Goal: Contribute content: Contribute content

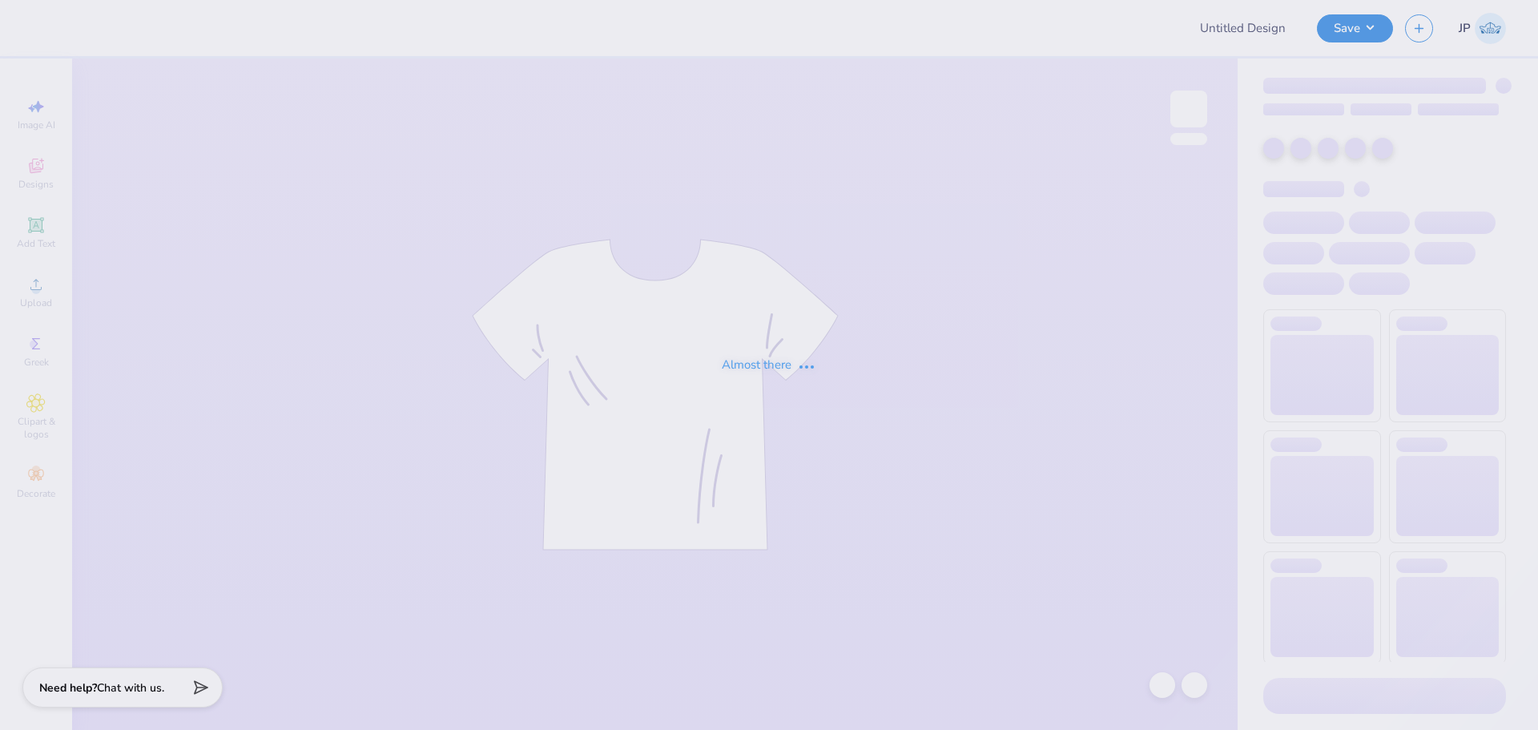
type input "DTD Tiki shirt"
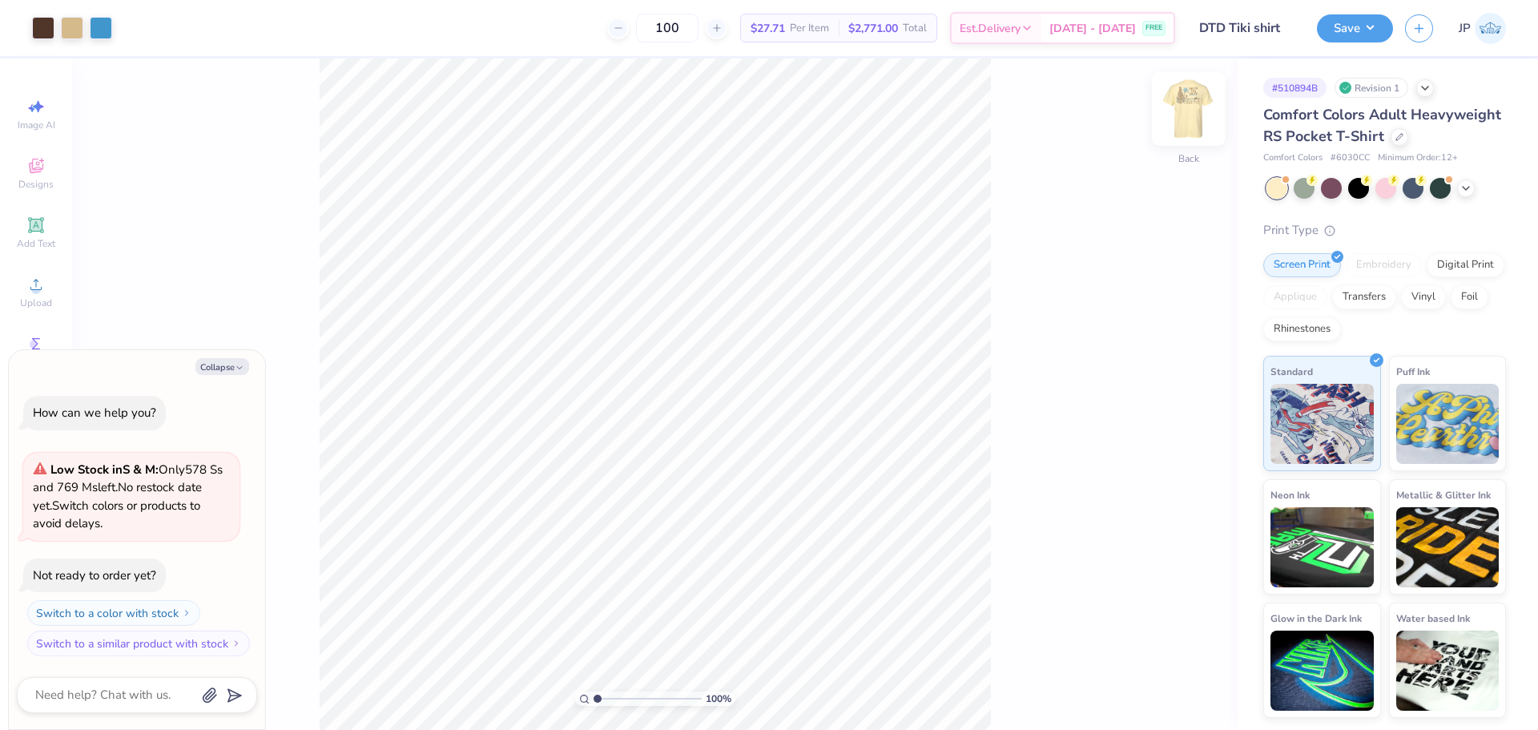
click at [1182, 116] on img at bounding box center [1188, 109] width 64 height 64
click at [303, 42] on div "Art colors 100 $27.71 Per Item $2,771.00 Total Est. Delivery Sep 8 - 11 FREE De…" at bounding box center [769, 365] width 1538 height 730
click at [44, 287] on icon at bounding box center [35, 284] width 19 height 19
click at [42, 295] on div "Upload" at bounding box center [36, 291] width 56 height 47
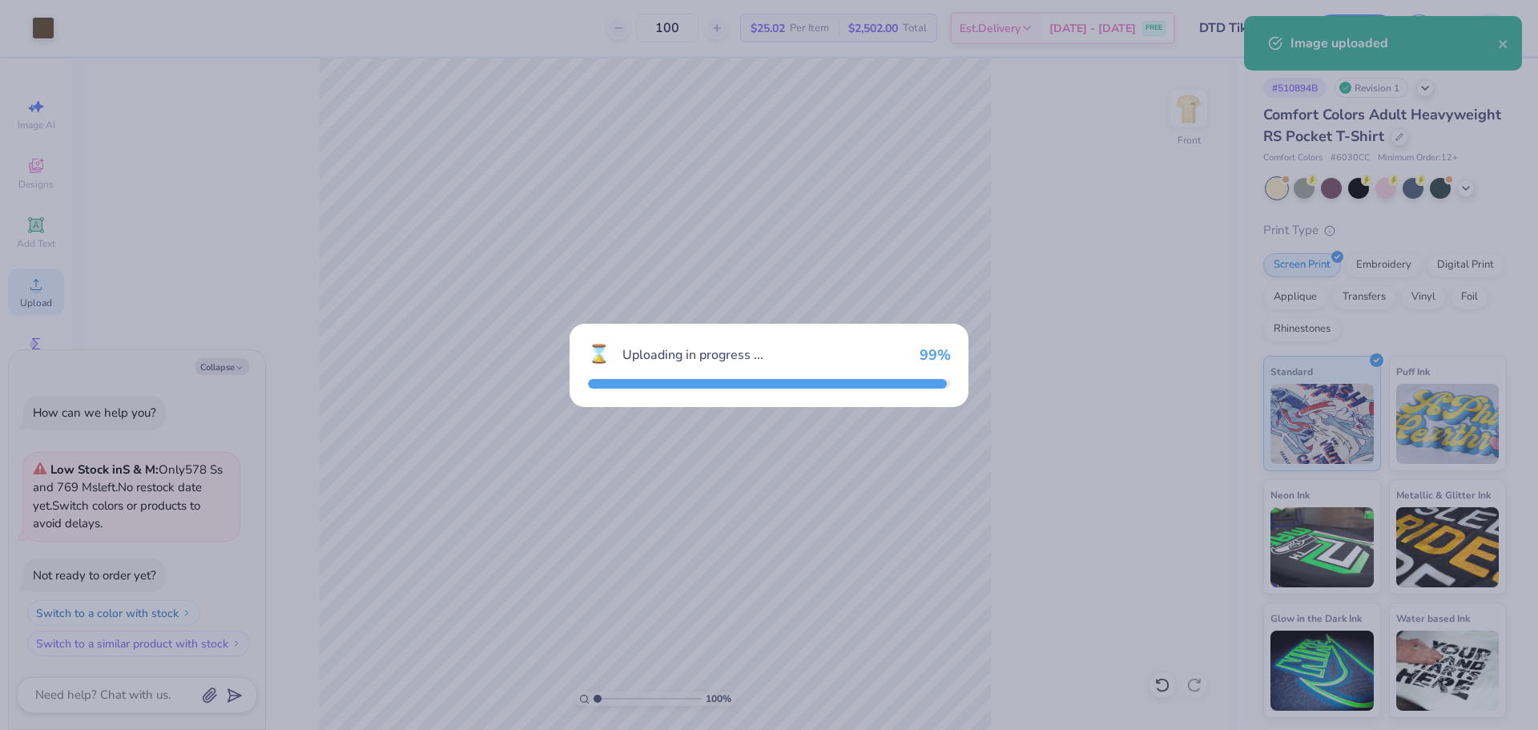
type textarea "x"
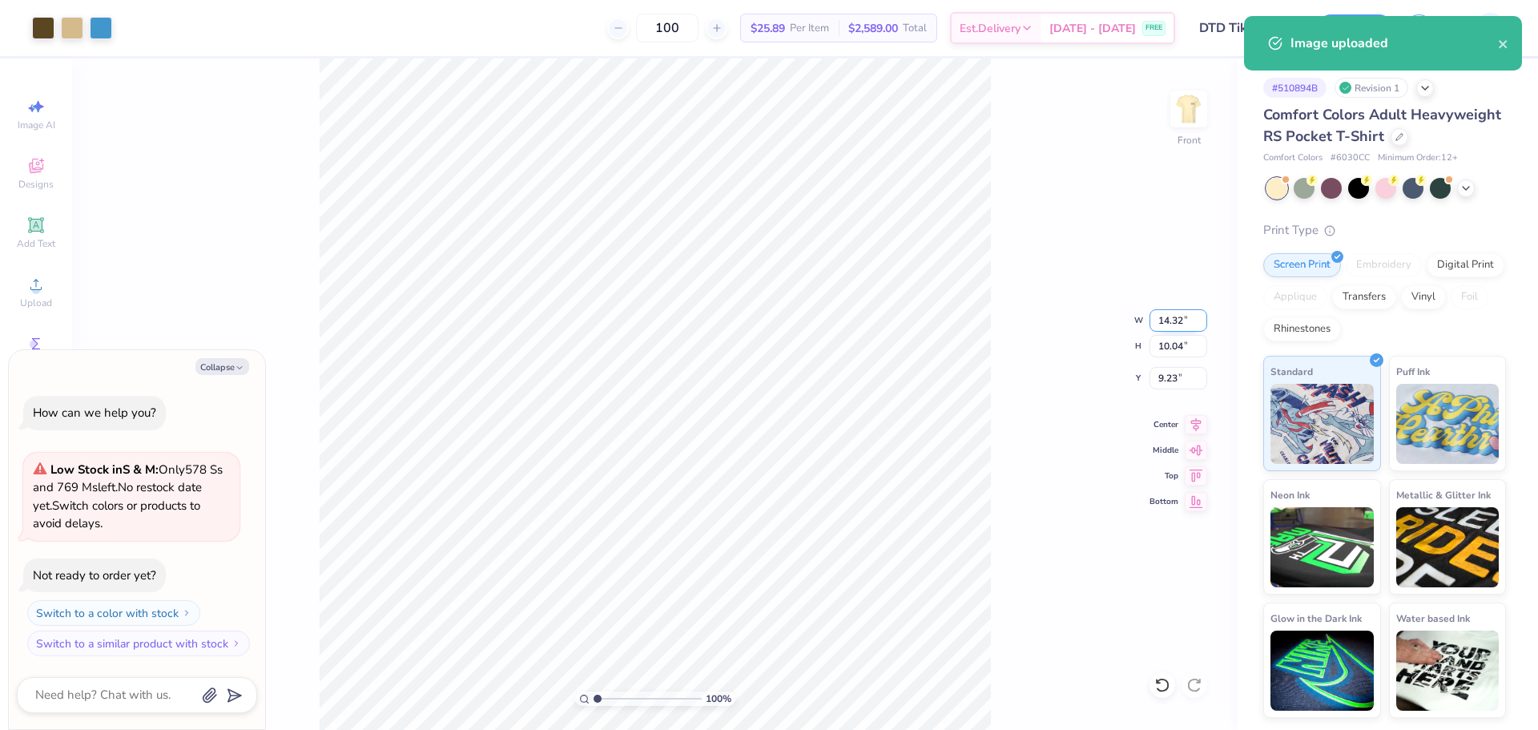
click at [1169, 322] on input "14.32" at bounding box center [1178, 320] width 58 height 22
drag, startPoint x: 1169, startPoint y: 321, endPoint x: 1537, endPoint y: 344, distance: 368.3
click at [1172, 320] on input "14.32" at bounding box center [1178, 320] width 58 height 22
type input "12.5"
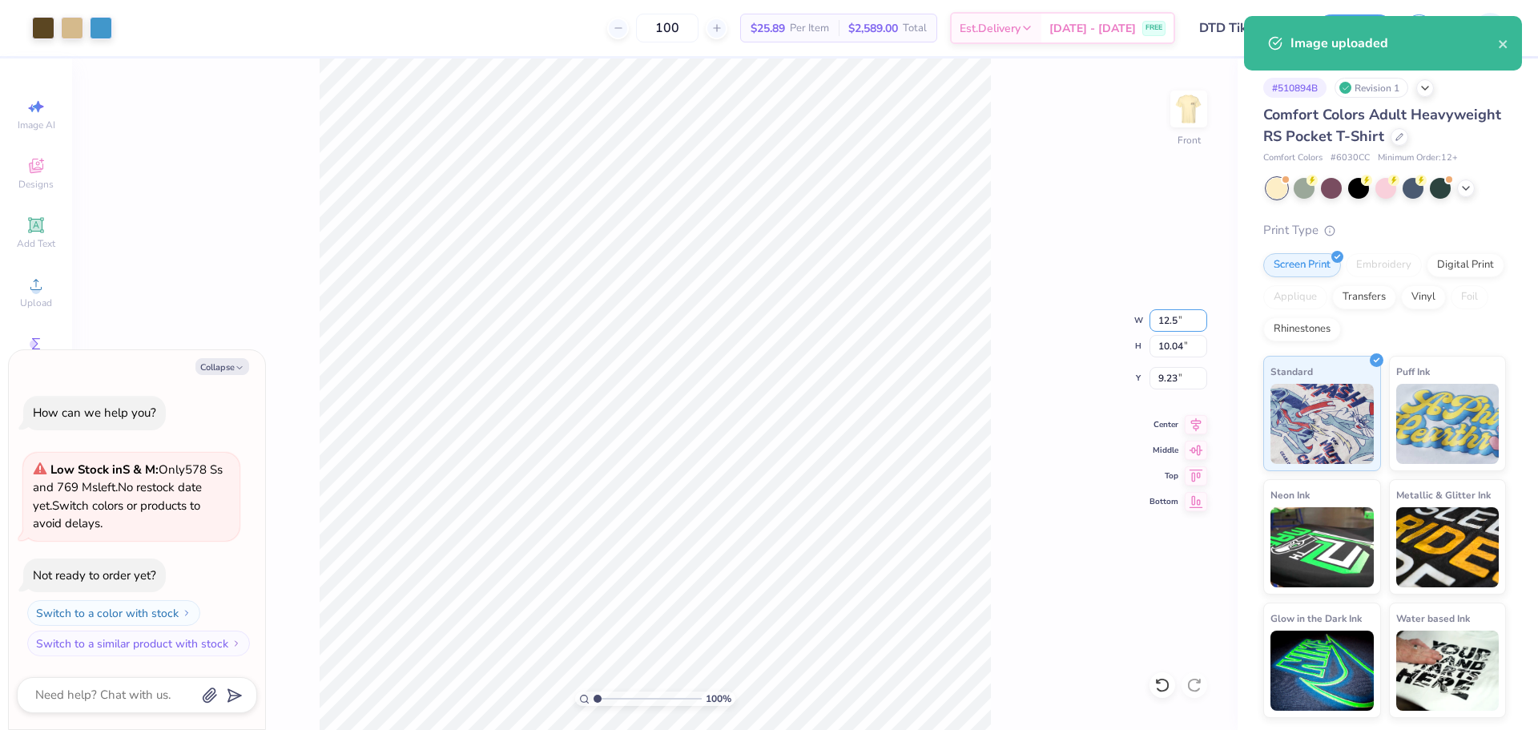
type textarea "x"
type input "12.50"
type input "8.76"
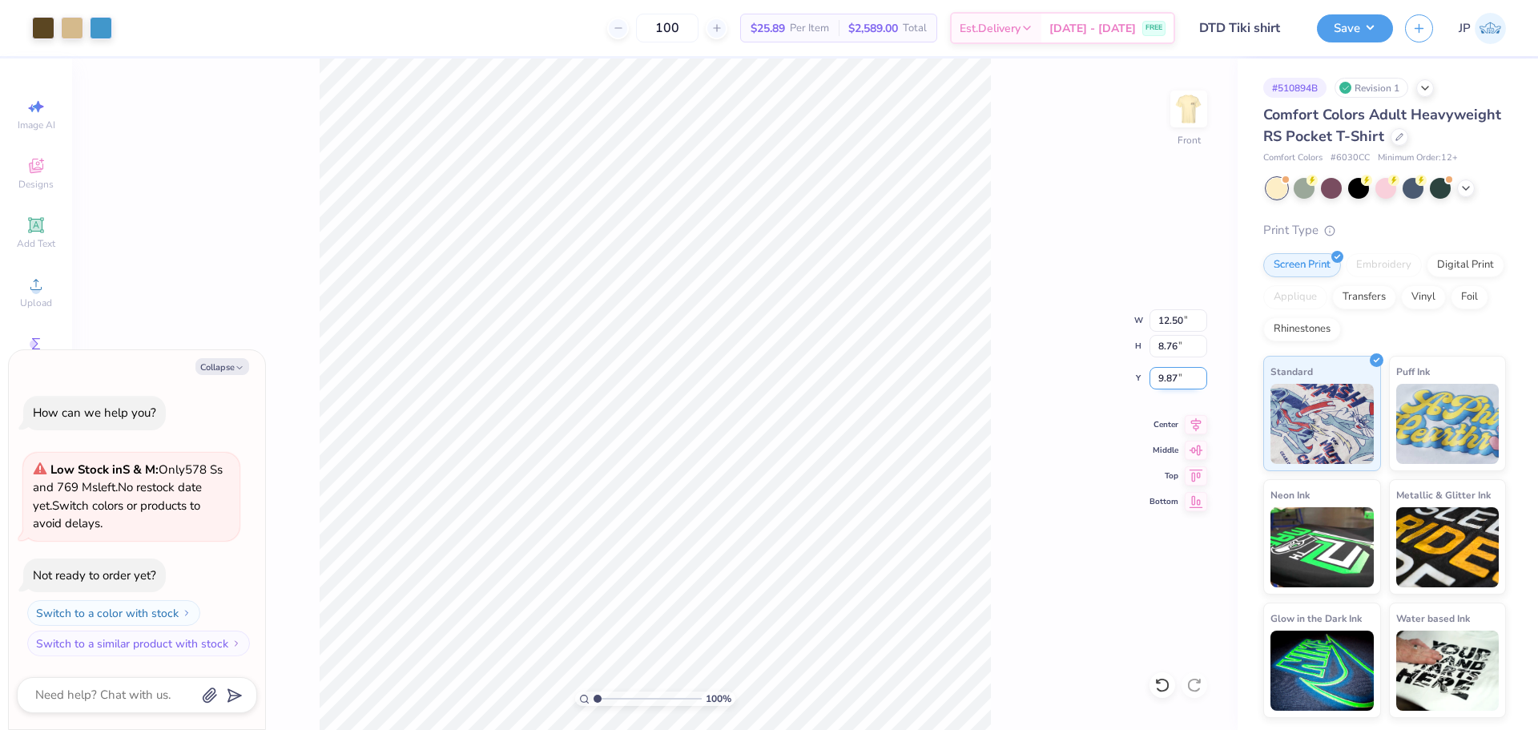
click at [1168, 387] on input "9.87" at bounding box center [1178, 378] width 58 height 22
type input "3"
type textarea "x"
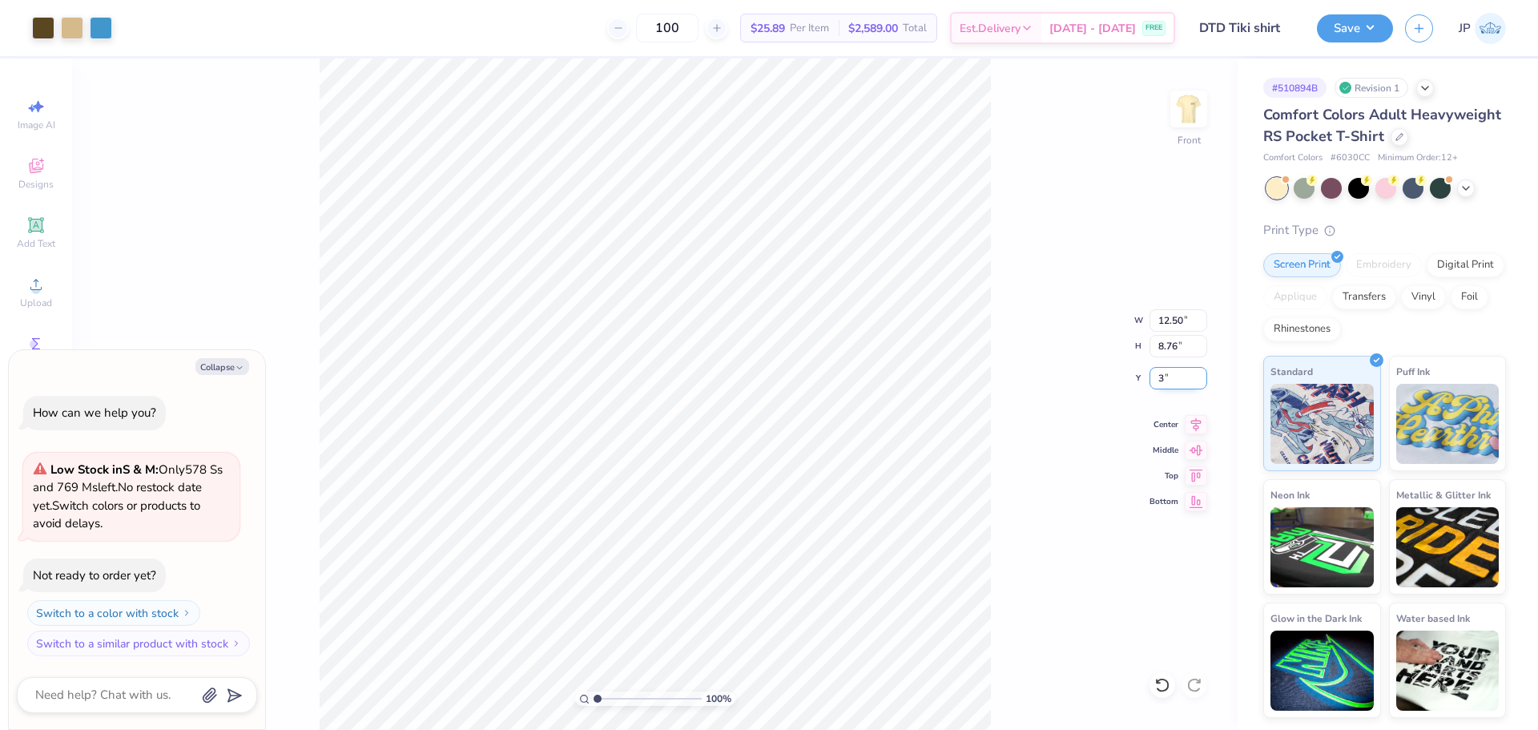
type input "3.00"
click at [617, 547] on li "Group" at bounding box center [635, 546] width 126 height 31
type textarea "x"
click at [1167, 376] on input "3.20" at bounding box center [1178, 378] width 58 height 22
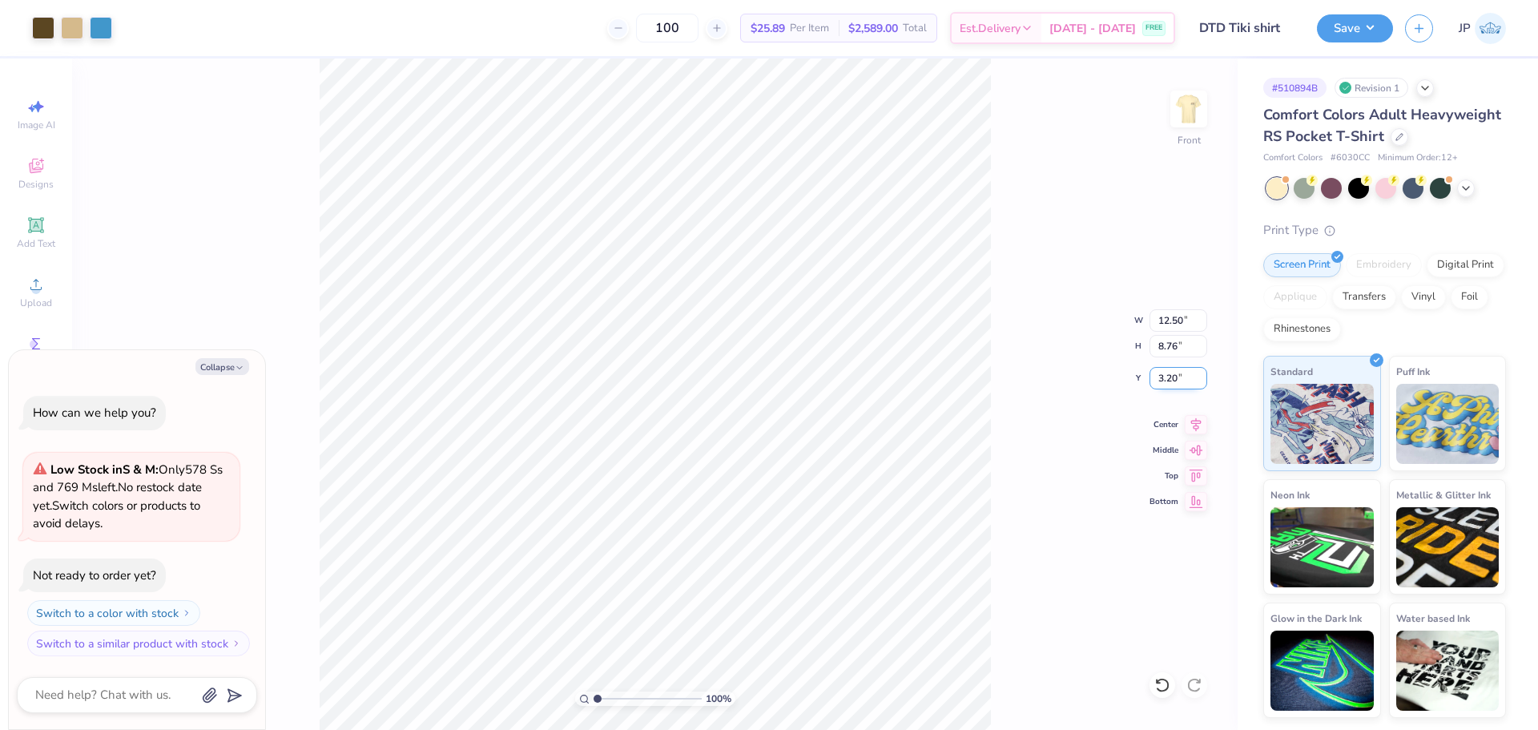
click at [1167, 376] on input "3.20" at bounding box center [1178, 378] width 58 height 22
type input "3"
type textarea "x"
type input "3.00"
click at [1373, 22] on button "Save" at bounding box center [1355, 26] width 76 height 28
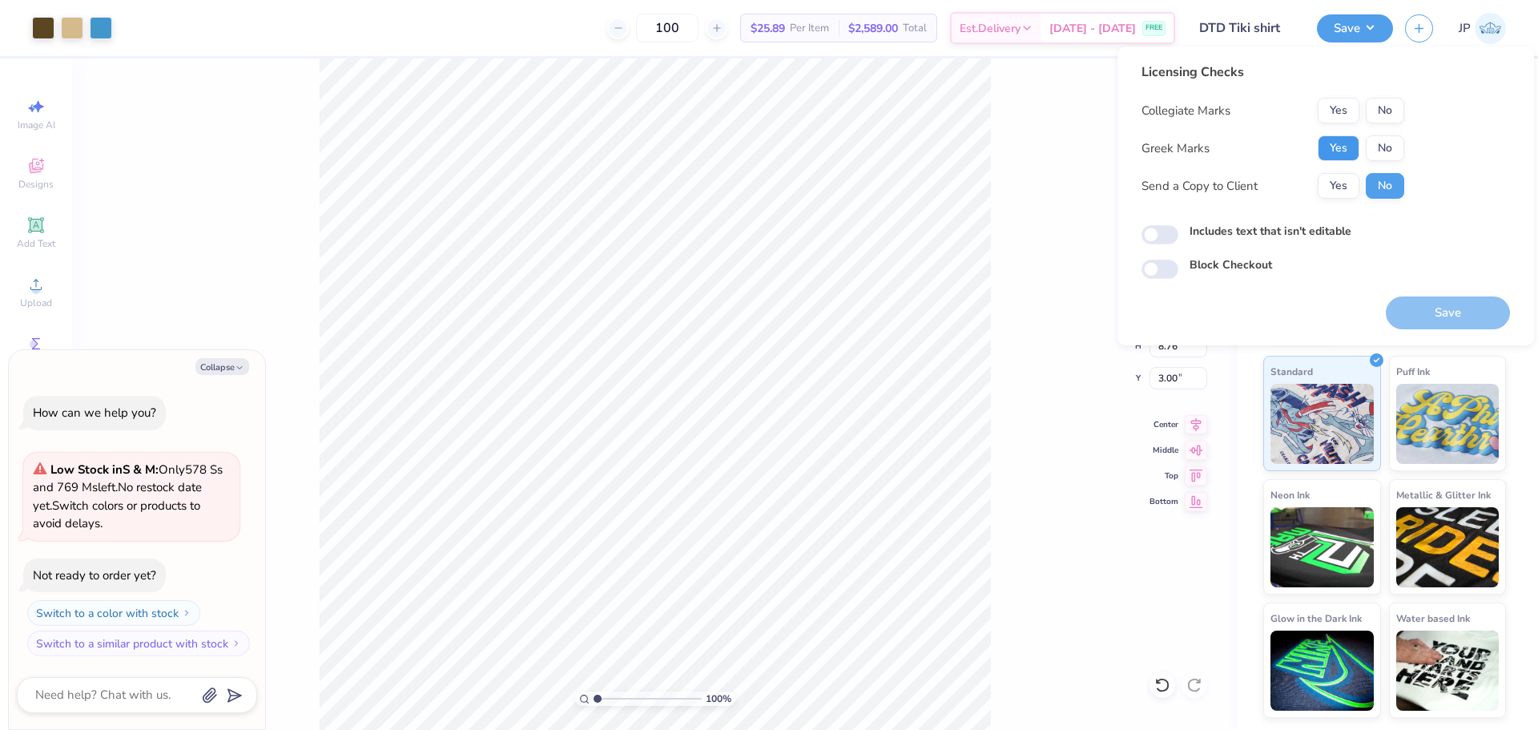
click at [1337, 149] on button "Yes" at bounding box center [1338, 148] width 42 height 26
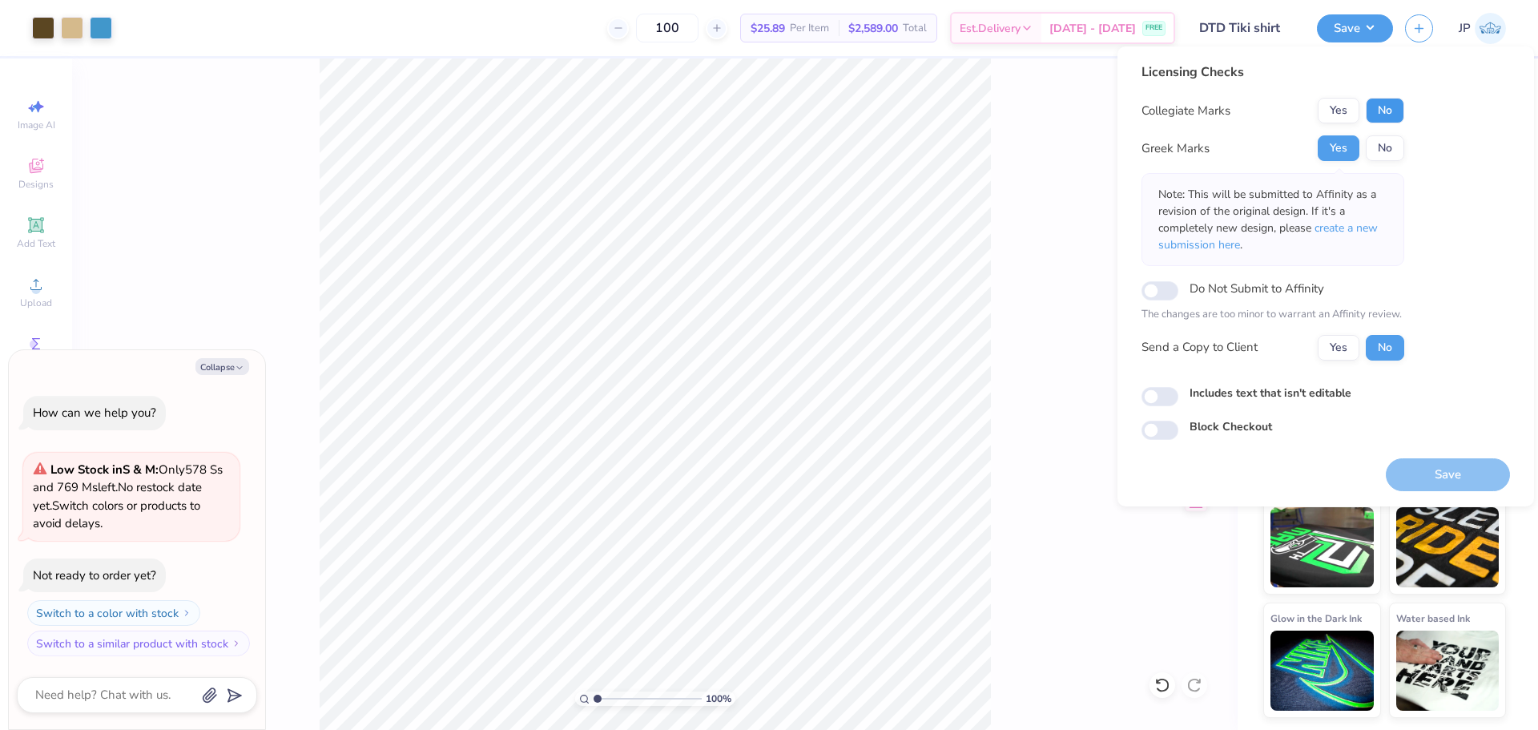
click at [1374, 110] on button "No" at bounding box center [1384, 111] width 38 height 26
click at [1446, 476] on button "Save" at bounding box center [1447, 474] width 124 height 33
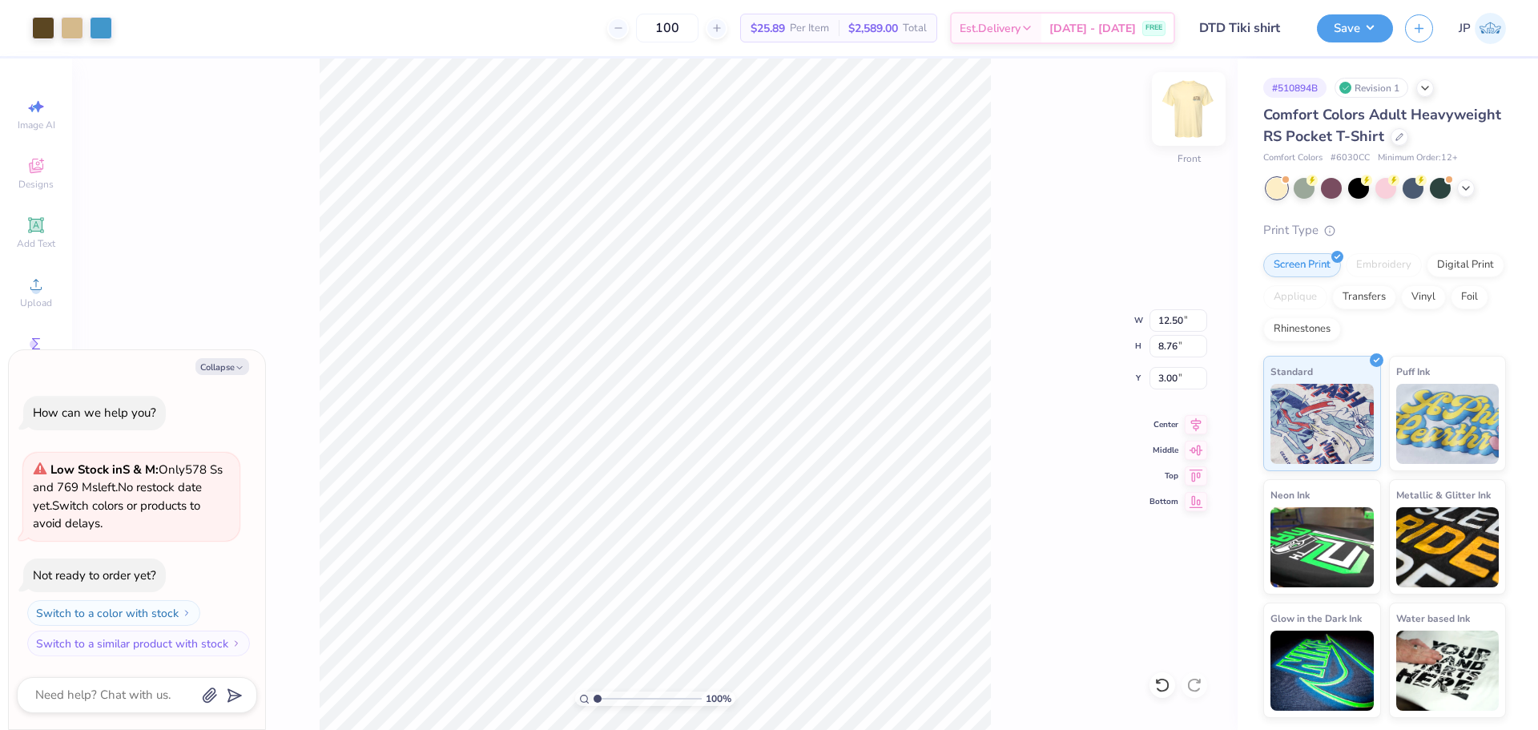
click at [1178, 120] on img at bounding box center [1188, 109] width 64 height 64
click at [1176, 115] on img at bounding box center [1188, 109] width 64 height 64
click at [46, 32] on div at bounding box center [43, 26] width 22 height 22
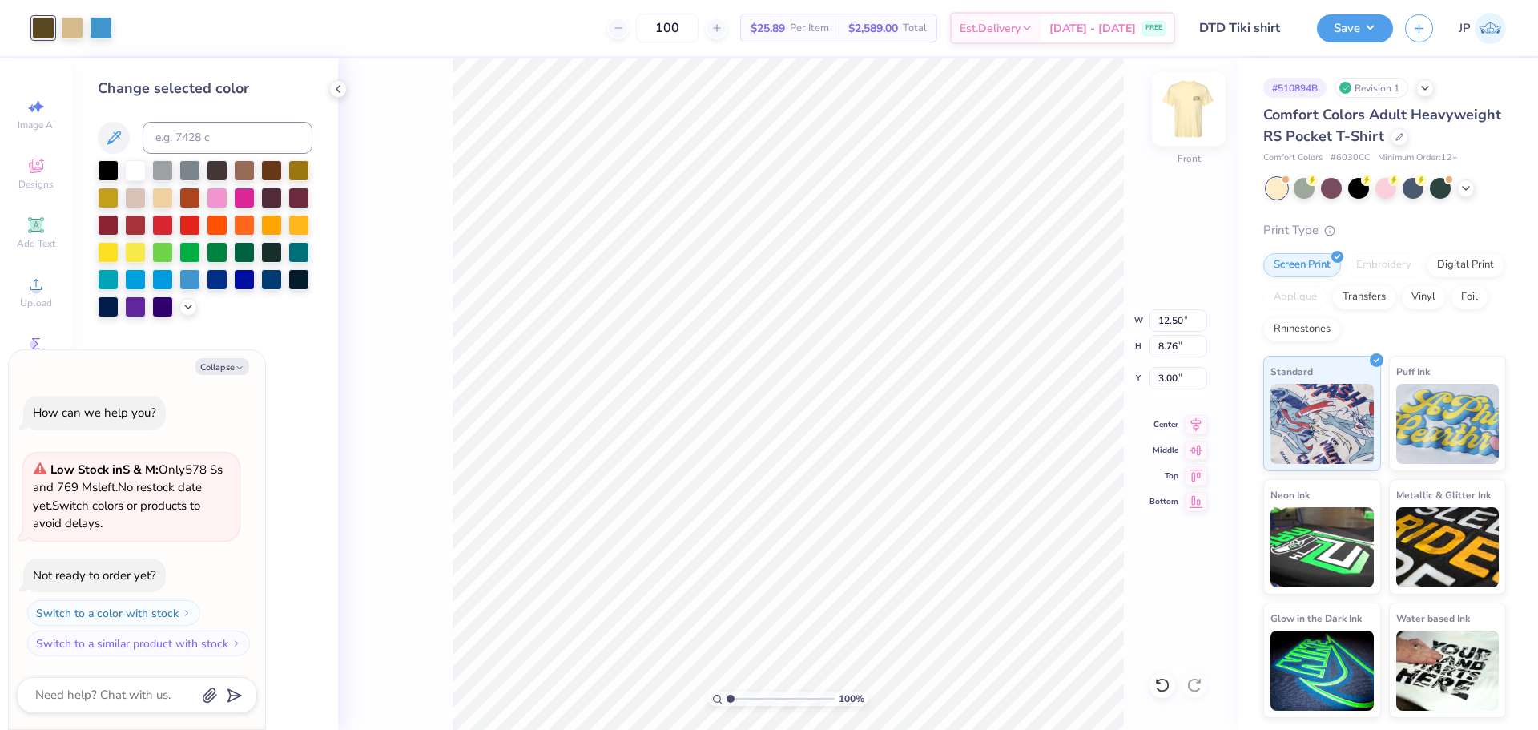
click at [1187, 103] on img at bounding box center [1188, 109] width 64 height 64
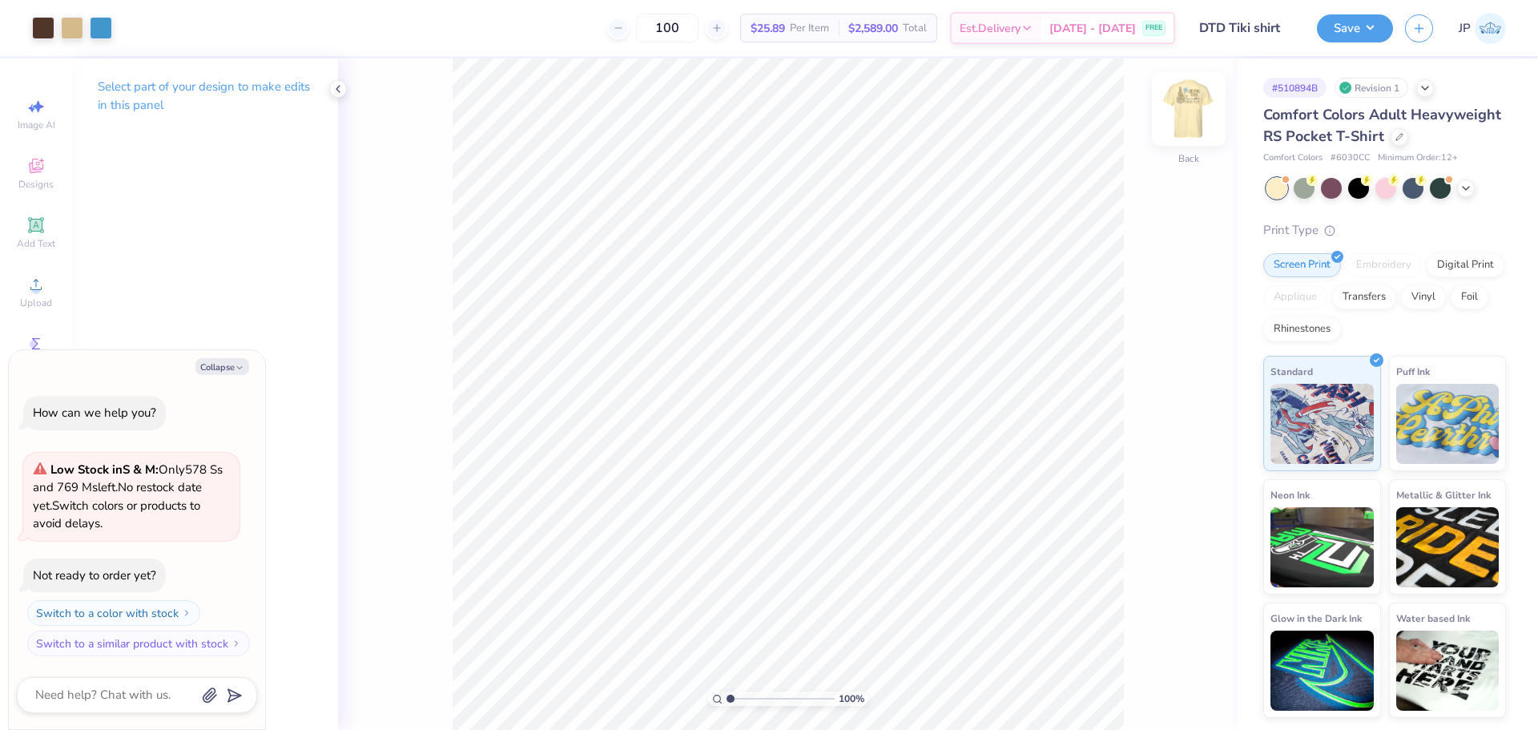
click at [1189, 104] on img at bounding box center [1188, 109] width 64 height 64
click at [38, 27] on div at bounding box center [43, 26] width 22 height 22
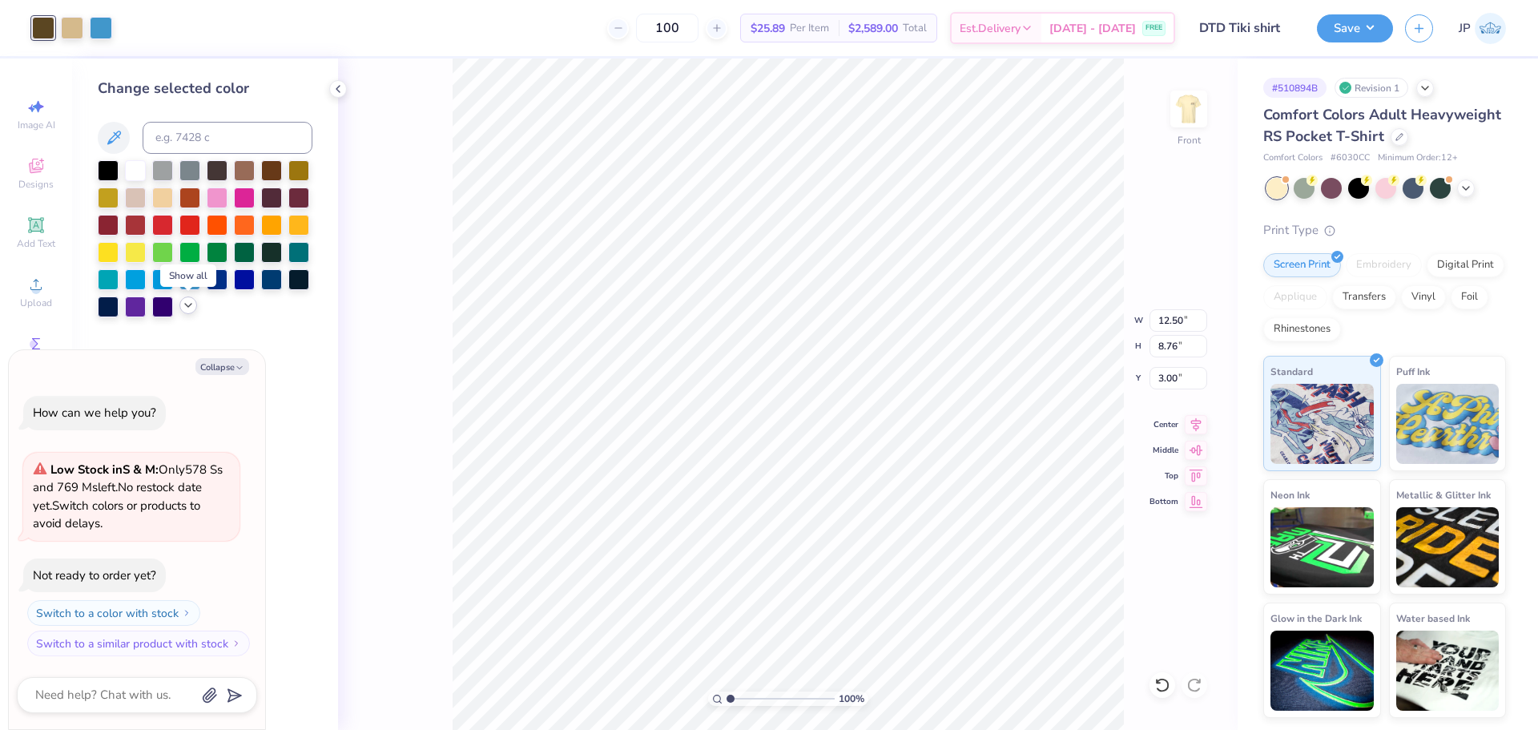
click at [182, 308] on icon at bounding box center [188, 305] width 13 height 13
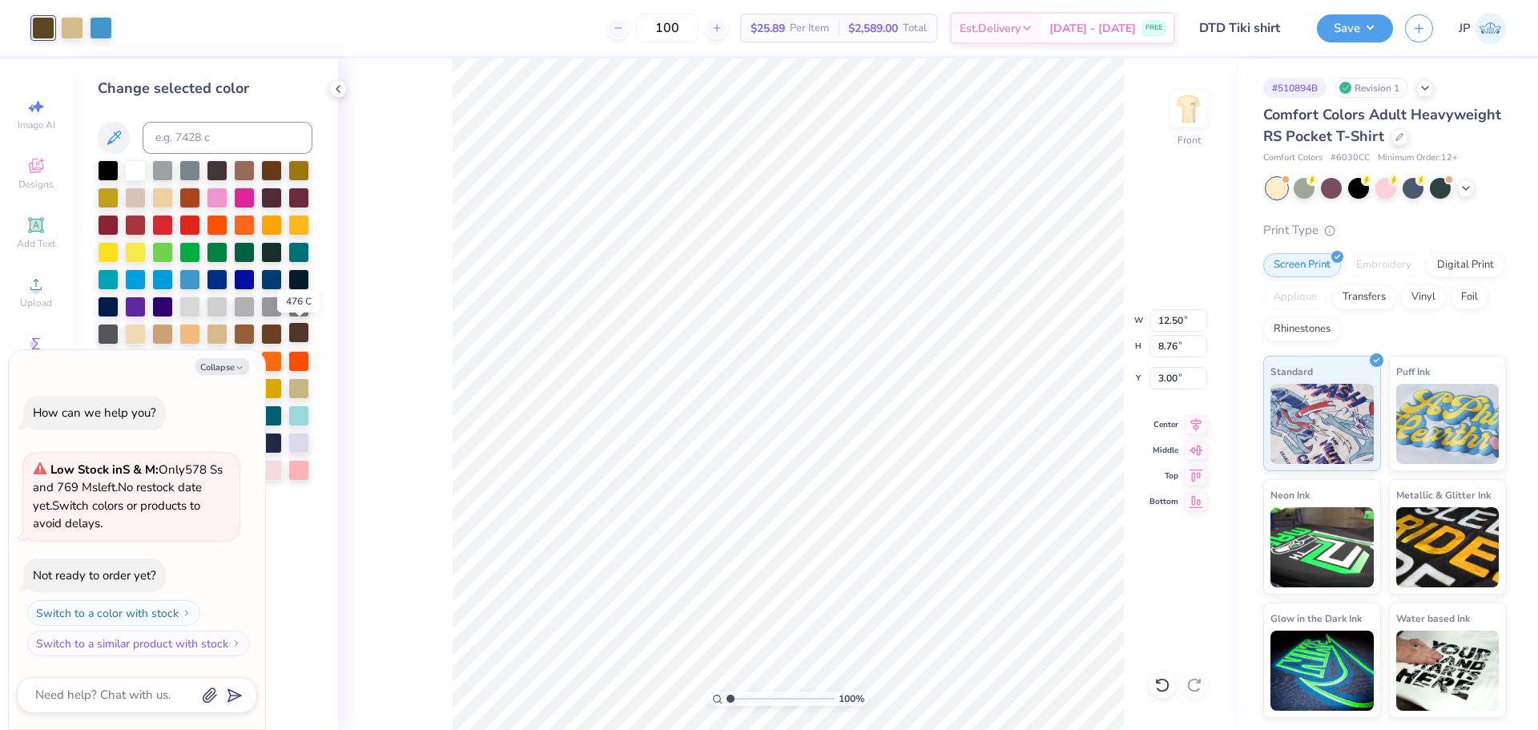
click at [297, 329] on div at bounding box center [298, 332] width 21 height 21
click at [1343, 26] on button "Save" at bounding box center [1355, 26] width 76 height 28
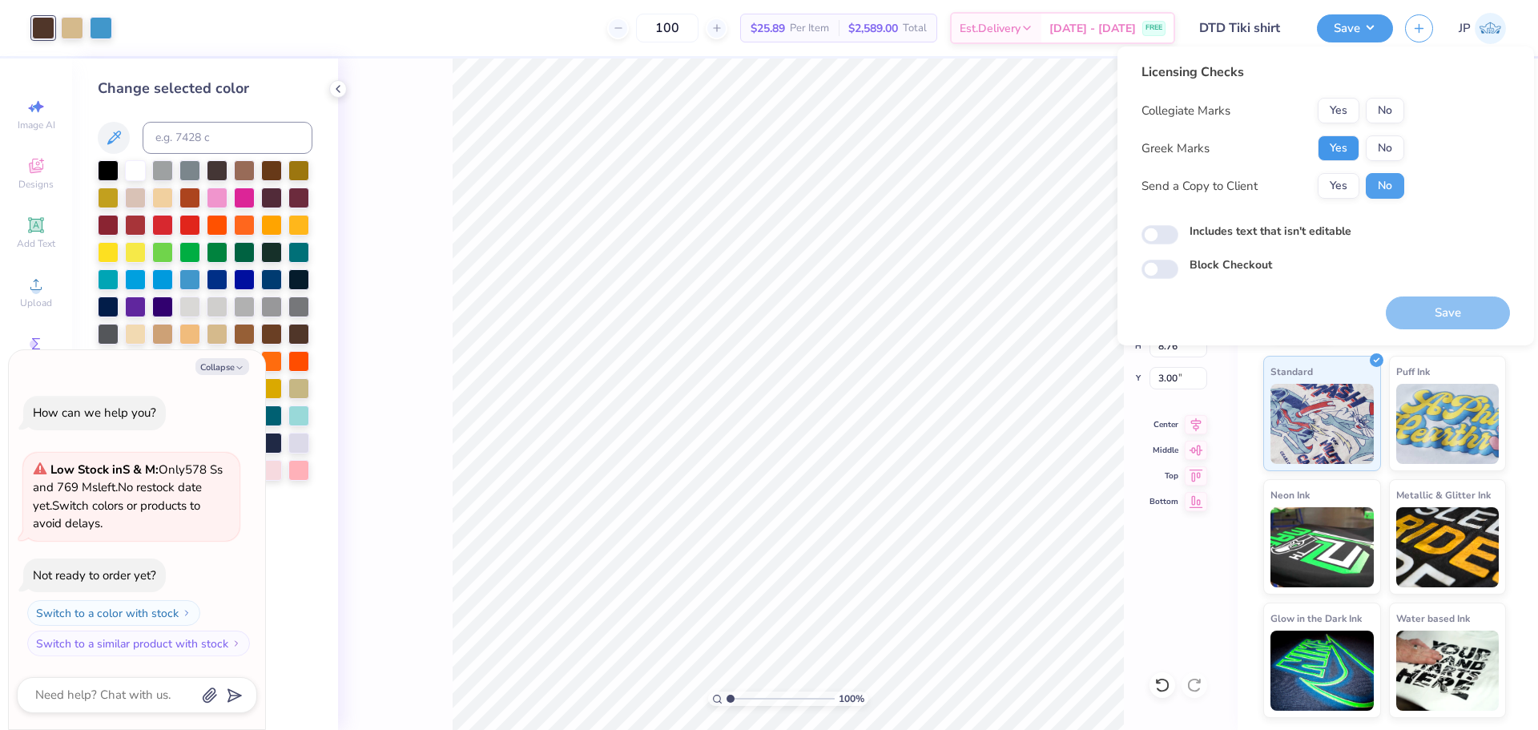
click at [1334, 145] on button "Yes" at bounding box center [1338, 148] width 42 height 26
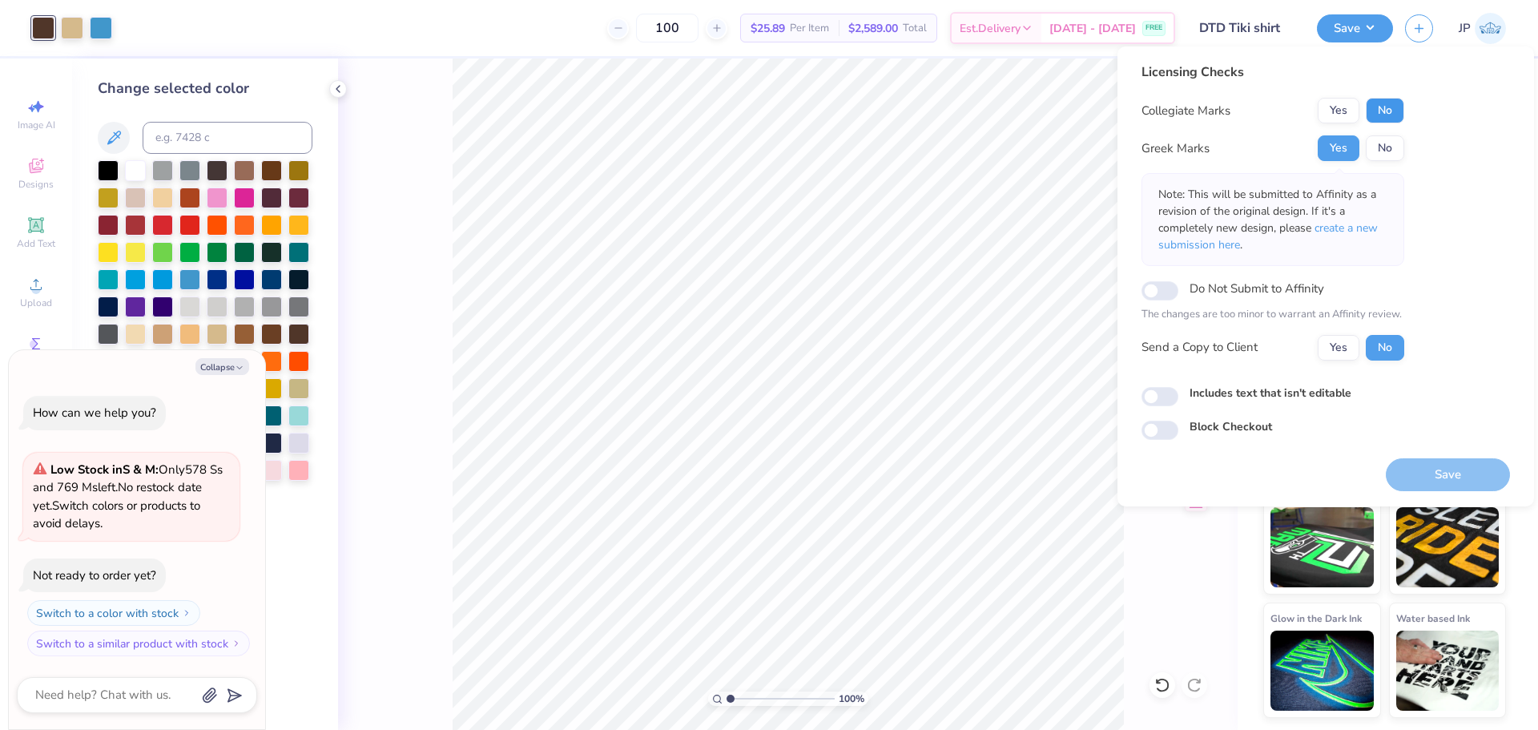
click at [1376, 111] on button "No" at bounding box center [1384, 111] width 38 height 26
click at [1444, 474] on button "Save" at bounding box center [1447, 474] width 124 height 33
type textarea "x"
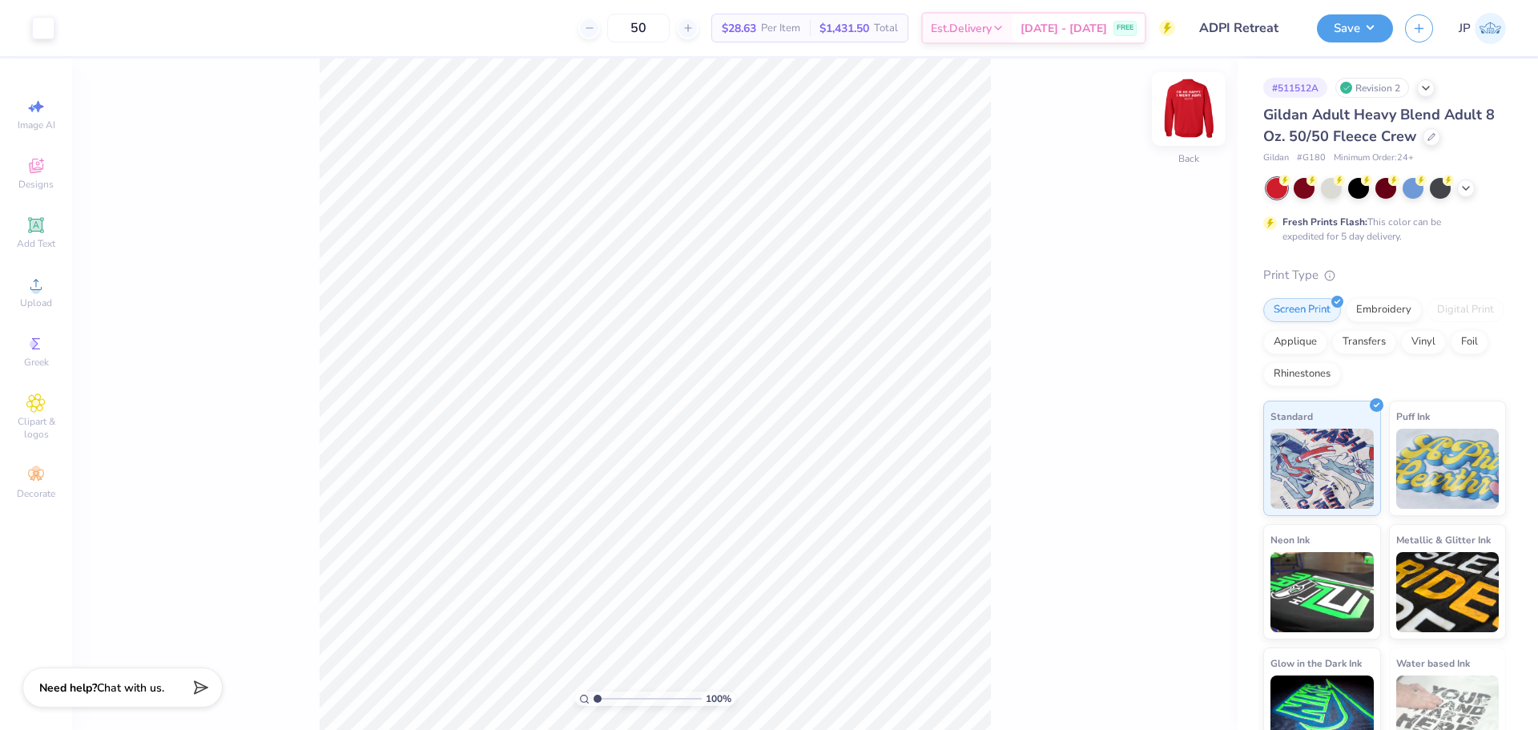
click at [1178, 103] on img at bounding box center [1188, 109] width 64 height 64
click at [793, 507] on li "Ungroup" at bounding box center [809, 504] width 126 height 31
drag, startPoint x: 593, startPoint y: 697, endPoint x: 605, endPoint y: 702, distance: 12.9
click at [605, 702] on input "range" at bounding box center [647, 698] width 108 height 14
drag, startPoint x: 602, startPoint y: 697, endPoint x: 567, endPoint y: 685, distance: 37.5
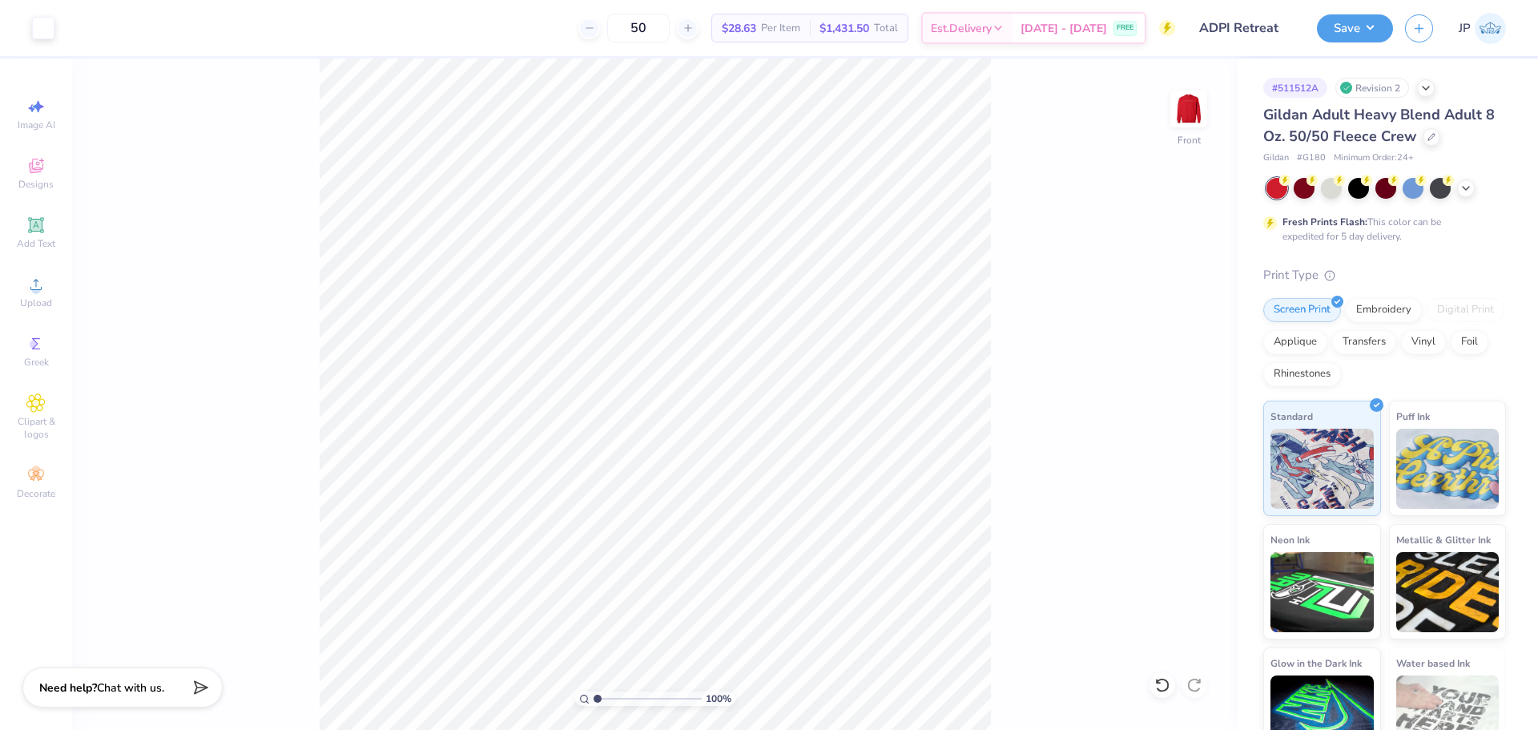
type input "1"
click at [593, 691] on input "range" at bounding box center [647, 698] width 108 height 14
click at [22, 288] on div "Upload" at bounding box center [36, 291] width 56 height 47
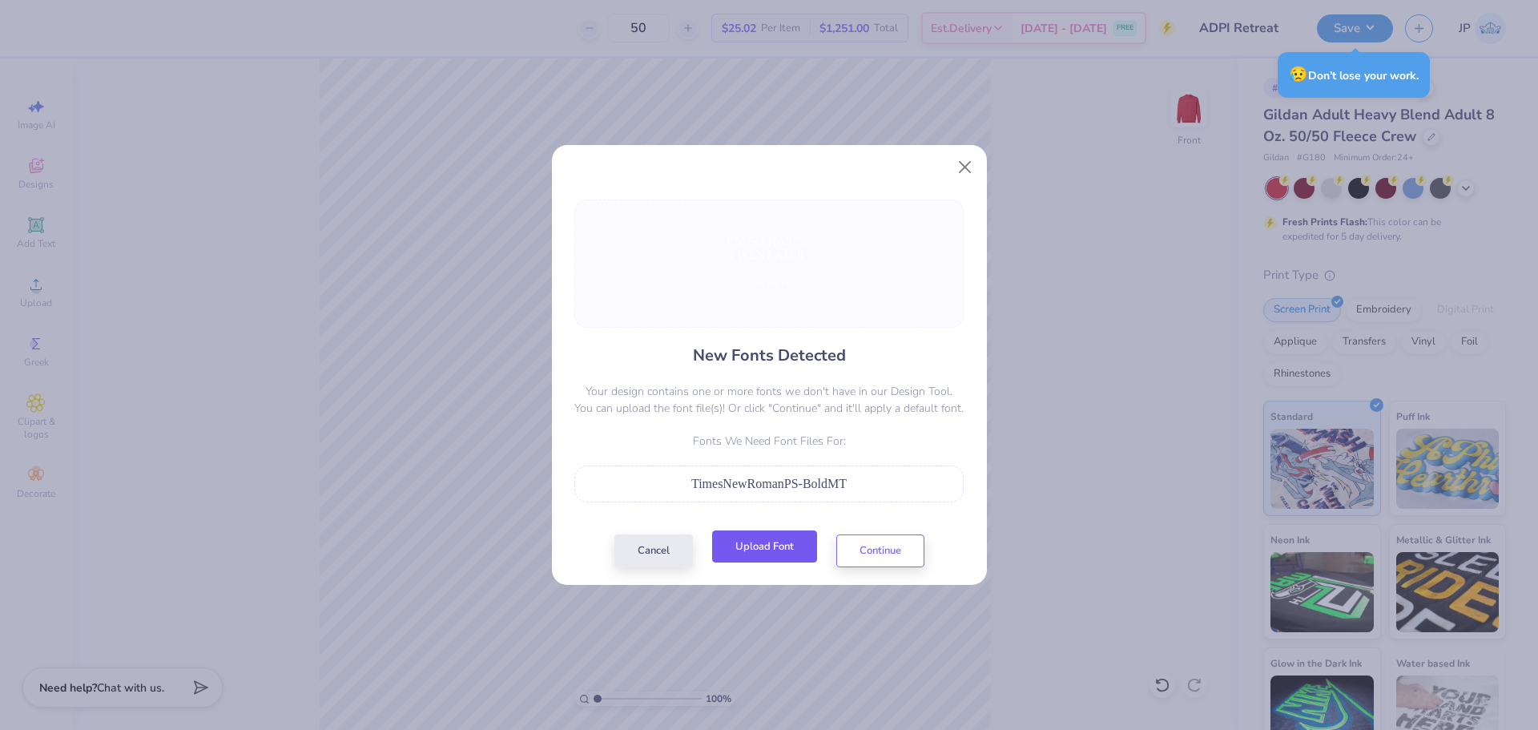
click at [751, 554] on button "Upload Font" at bounding box center [764, 546] width 105 height 33
click at [781, 552] on button "Upload Font" at bounding box center [764, 546] width 105 height 33
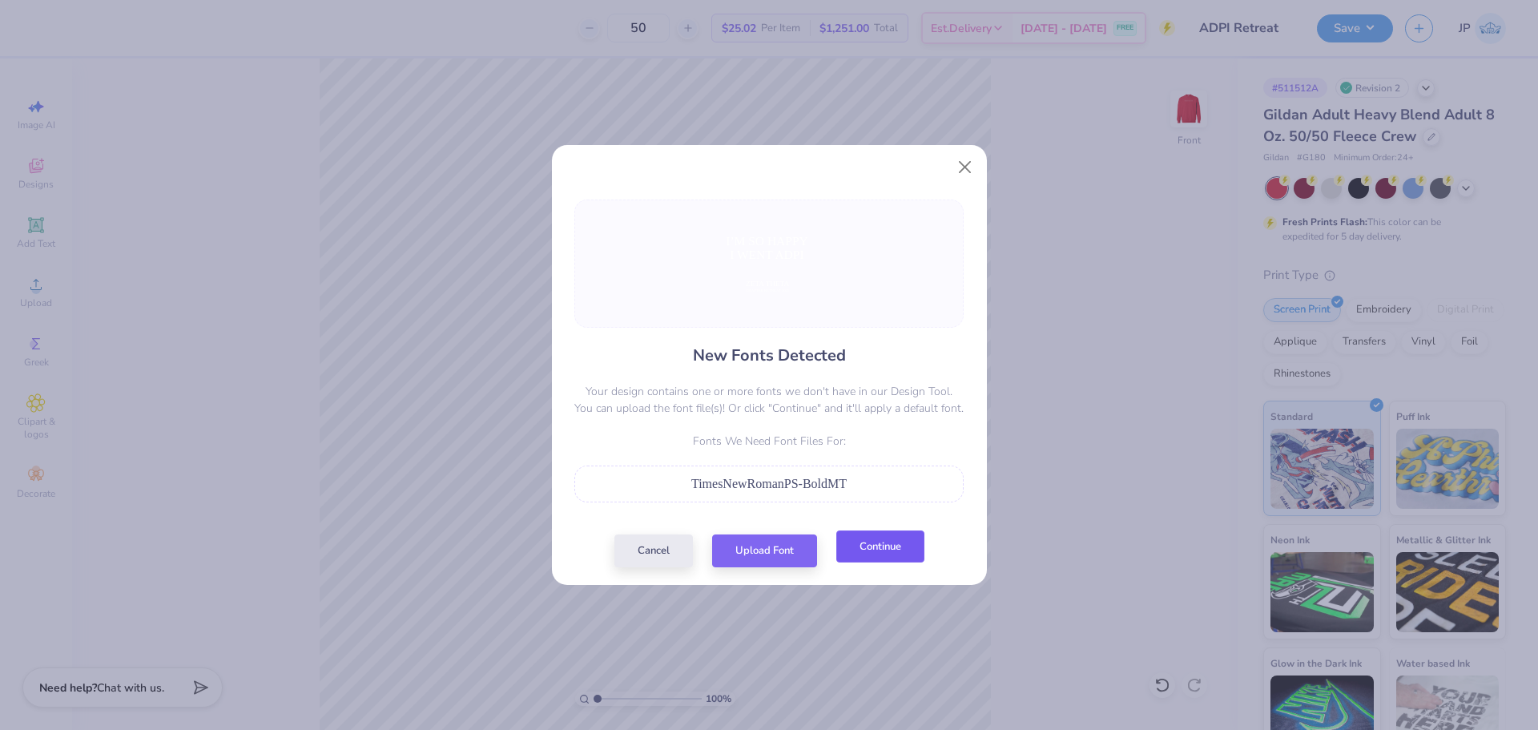
click at [866, 555] on button "Continue" at bounding box center [880, 546] width 88 height 33
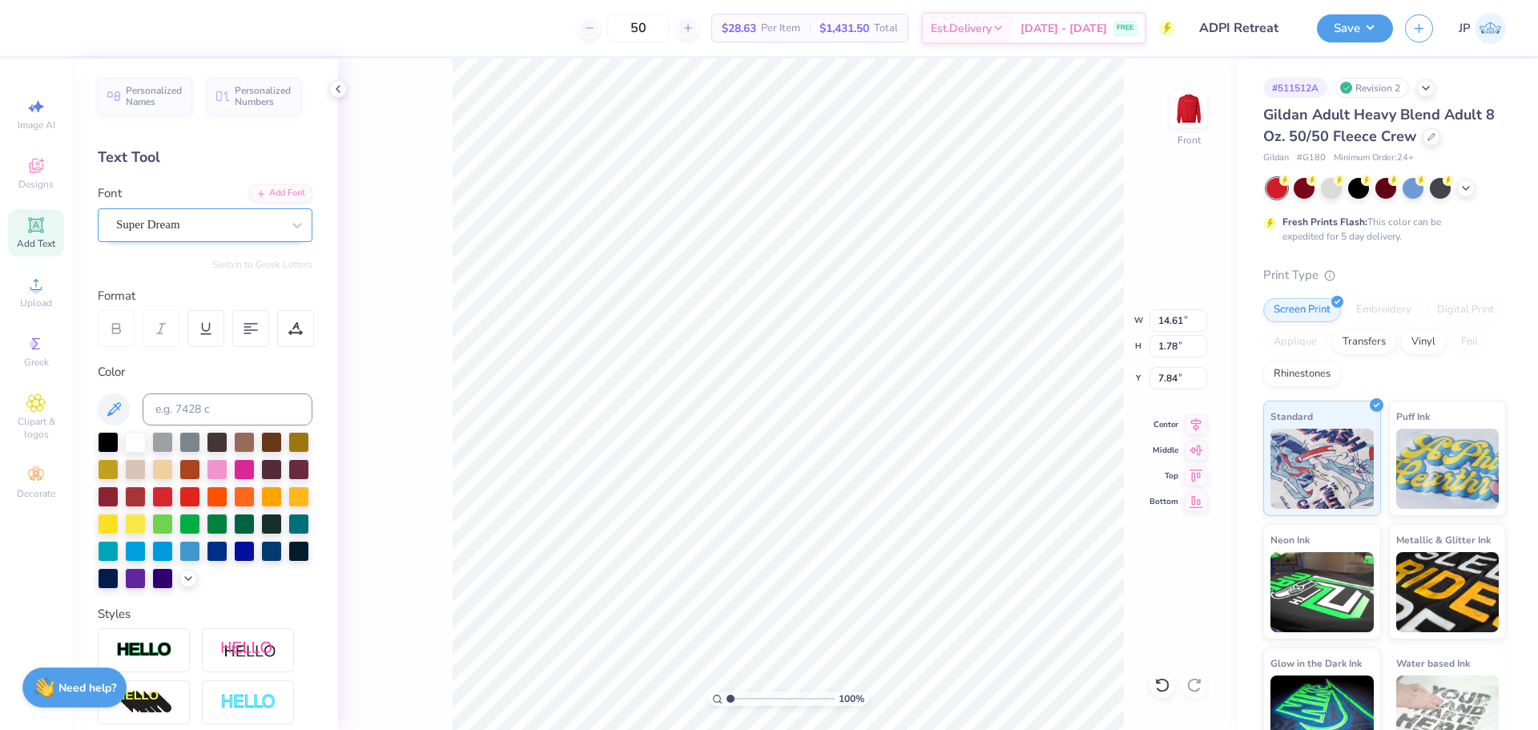
click at [205, 218] on div "Super Dream" at bounding box center [199, 224] width 168 height 25
click at [130, 354] on span "Times New Roman" at bounding box center [162, 351] width 86 height 17
type input "times"
type input "1.48"
type input "8.05"
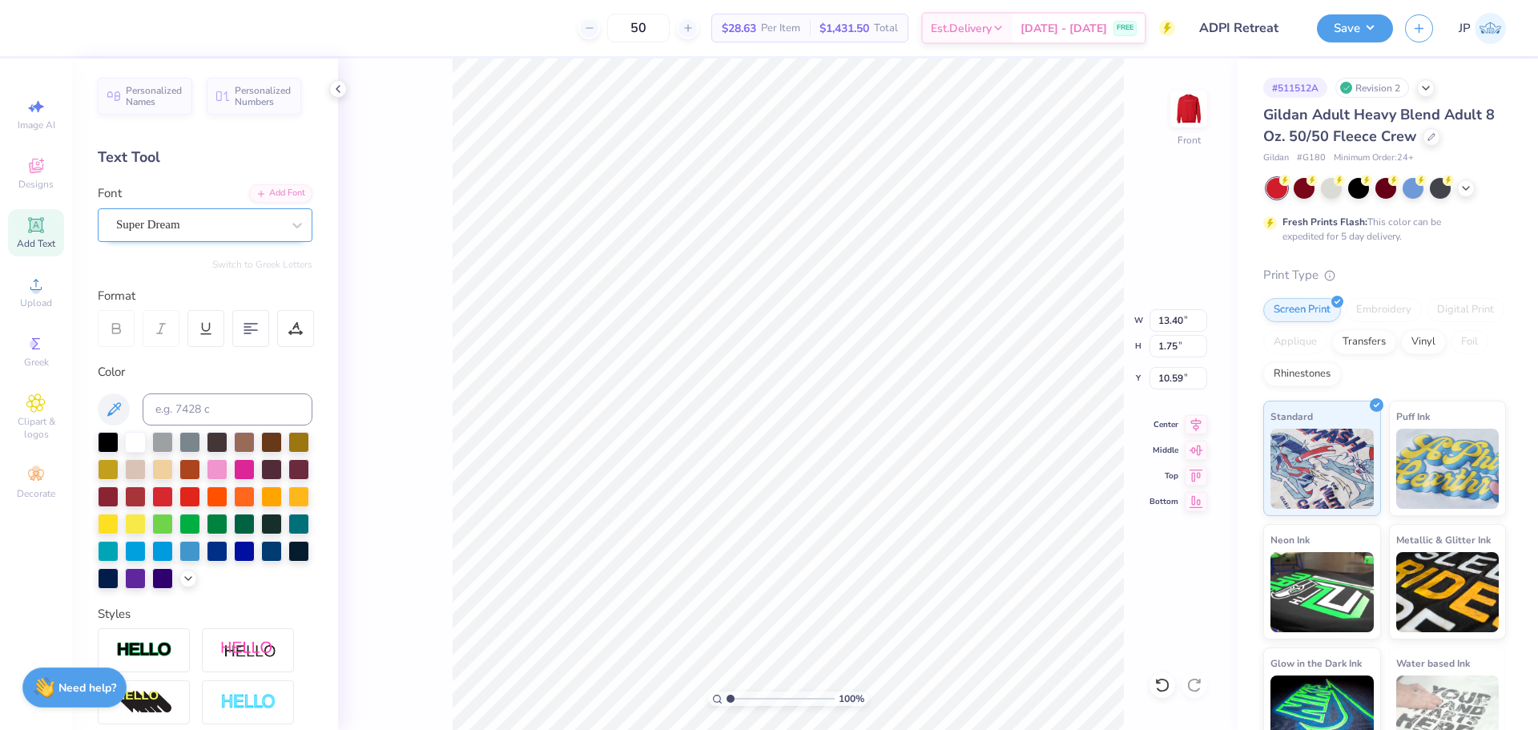
click at [209, 228] on div "Super Dream" at bounding box center [199, 224] width 168 height 25
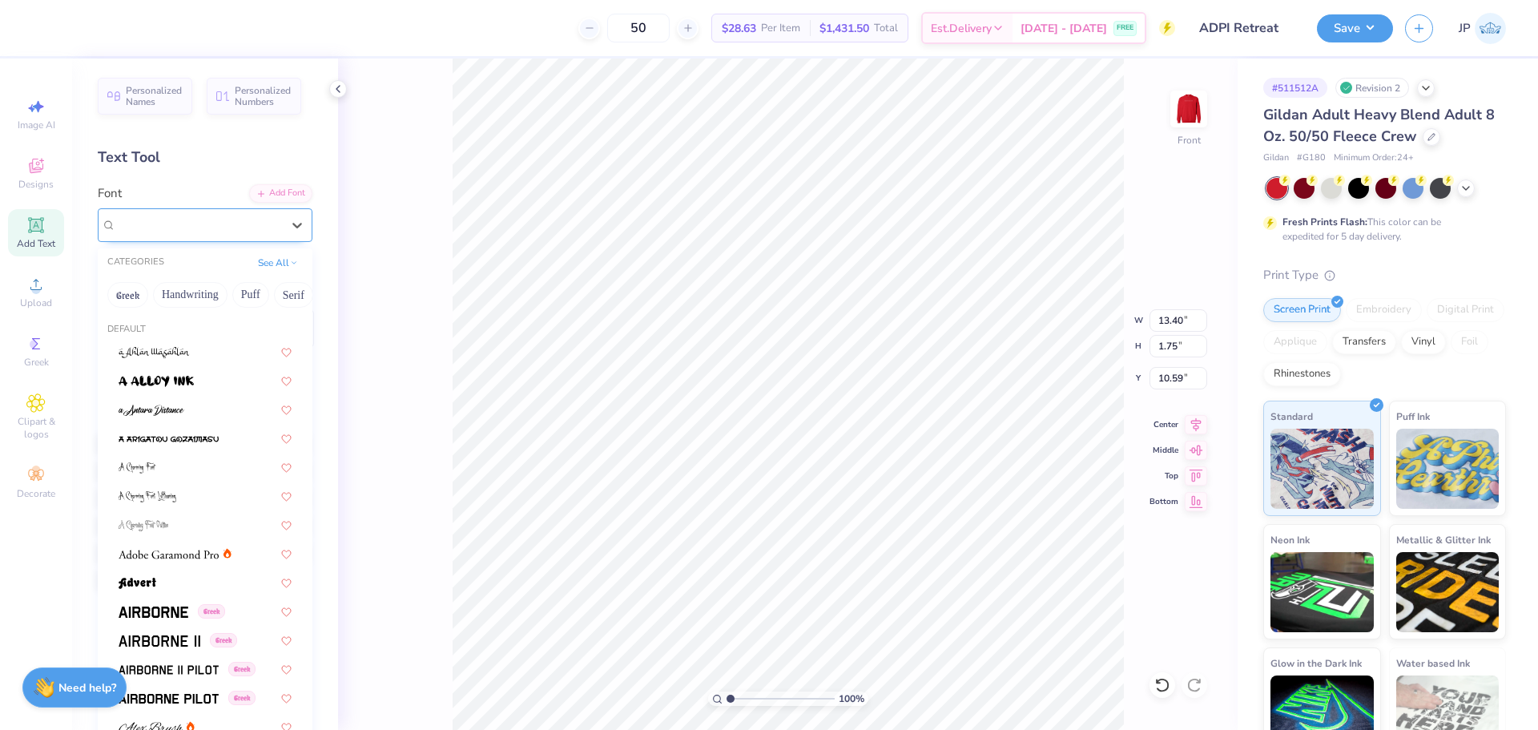
click at [209, 228] on div "Super Dream" at bounding box center [198, 224] width 165 height 18
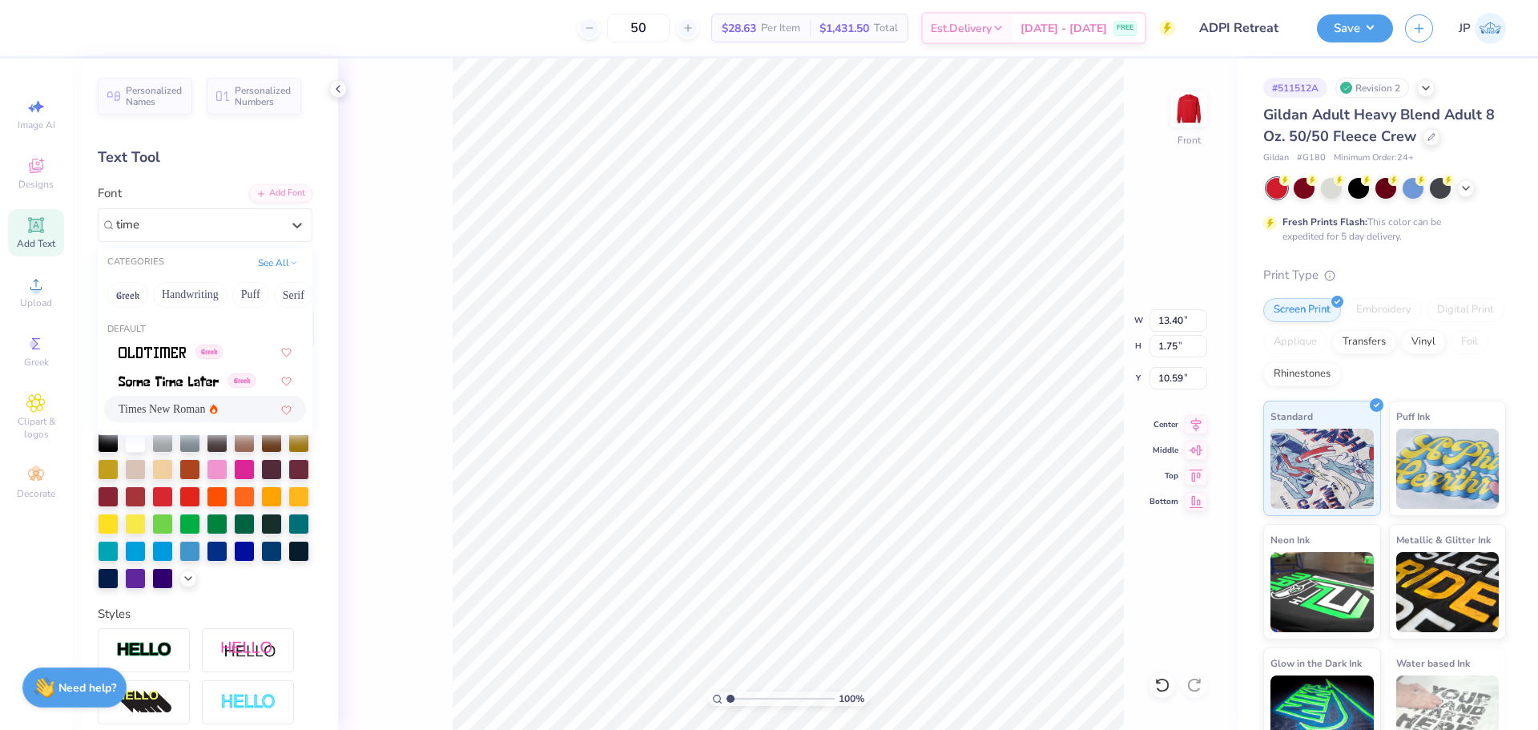
click at [191, 412] on span "Times New Roman" at bounding box center [162, 408] width 86 height 17
type input "time"
type input "14.61"
type input "1.61"
type input "10.70"
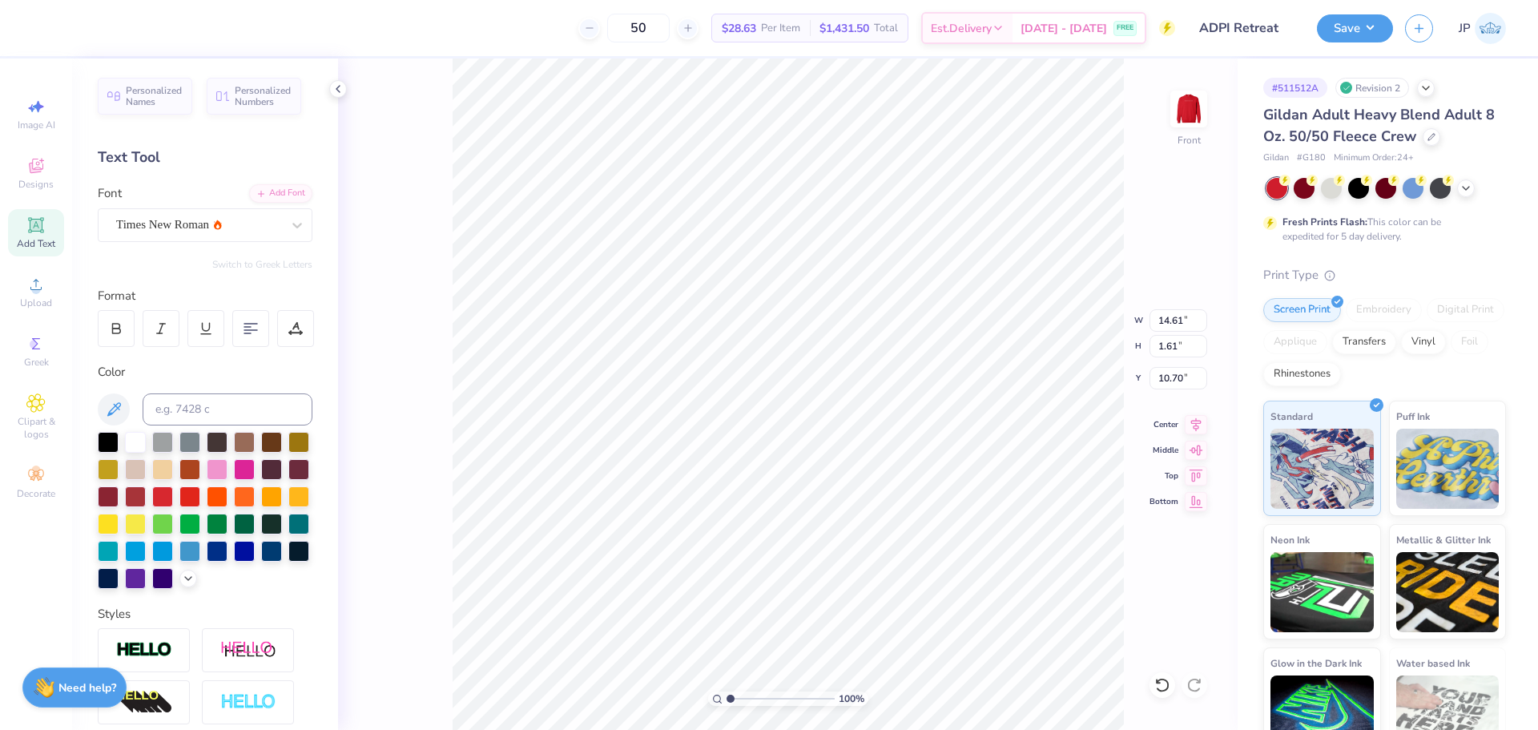
type input "7.84"
type input "1.06"
type input "16.59"
click at [232, 221] on div "Super Dream" at bounding box center [199, 224] width 168 height 25
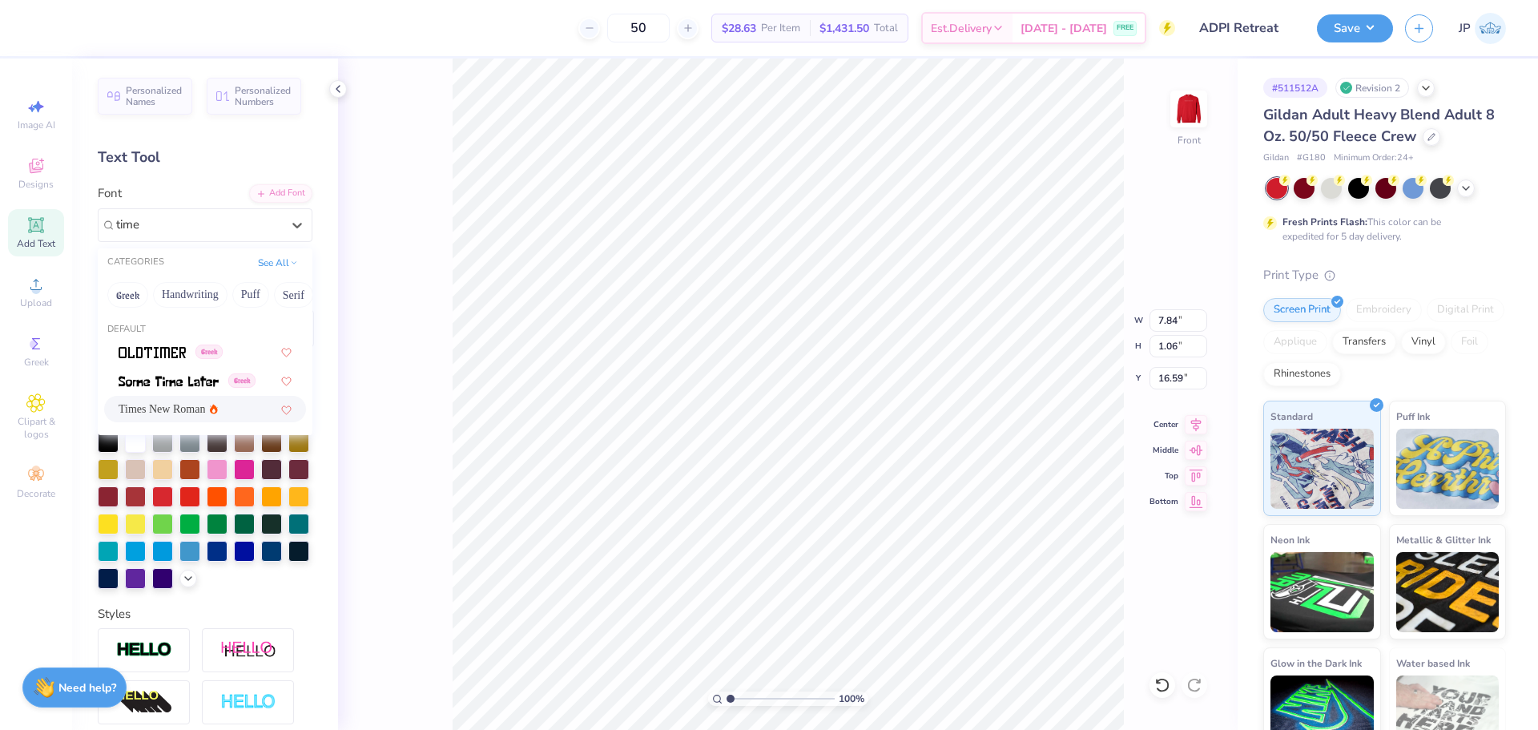
click at [185, 412] on span "Times New Roman" at bounding box center [162, 408] width 86 height 17
type input "time"
type input "9.09"
type input "1.01"
type input "16.63"
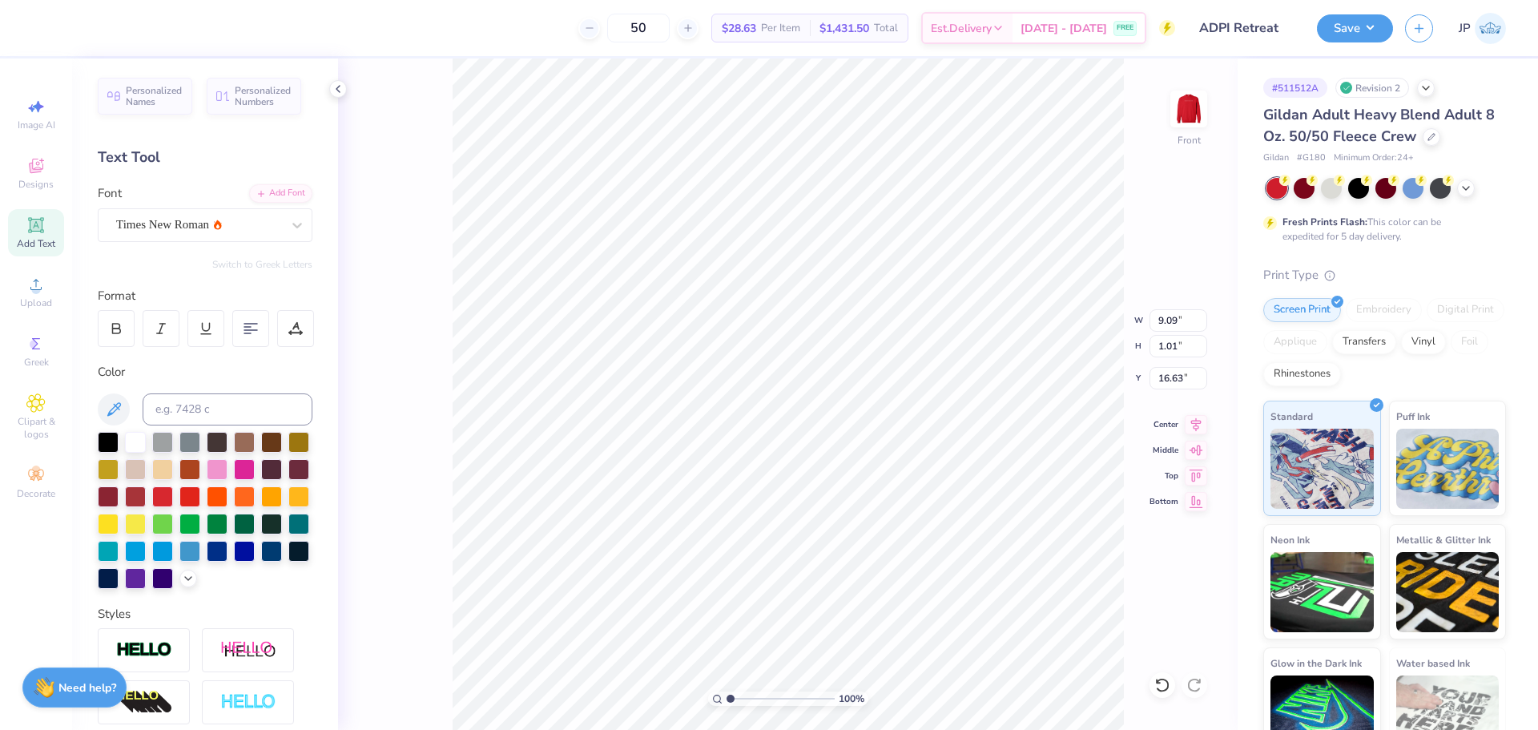
type input "8.43"
type input "0.55"
type input "18.11"
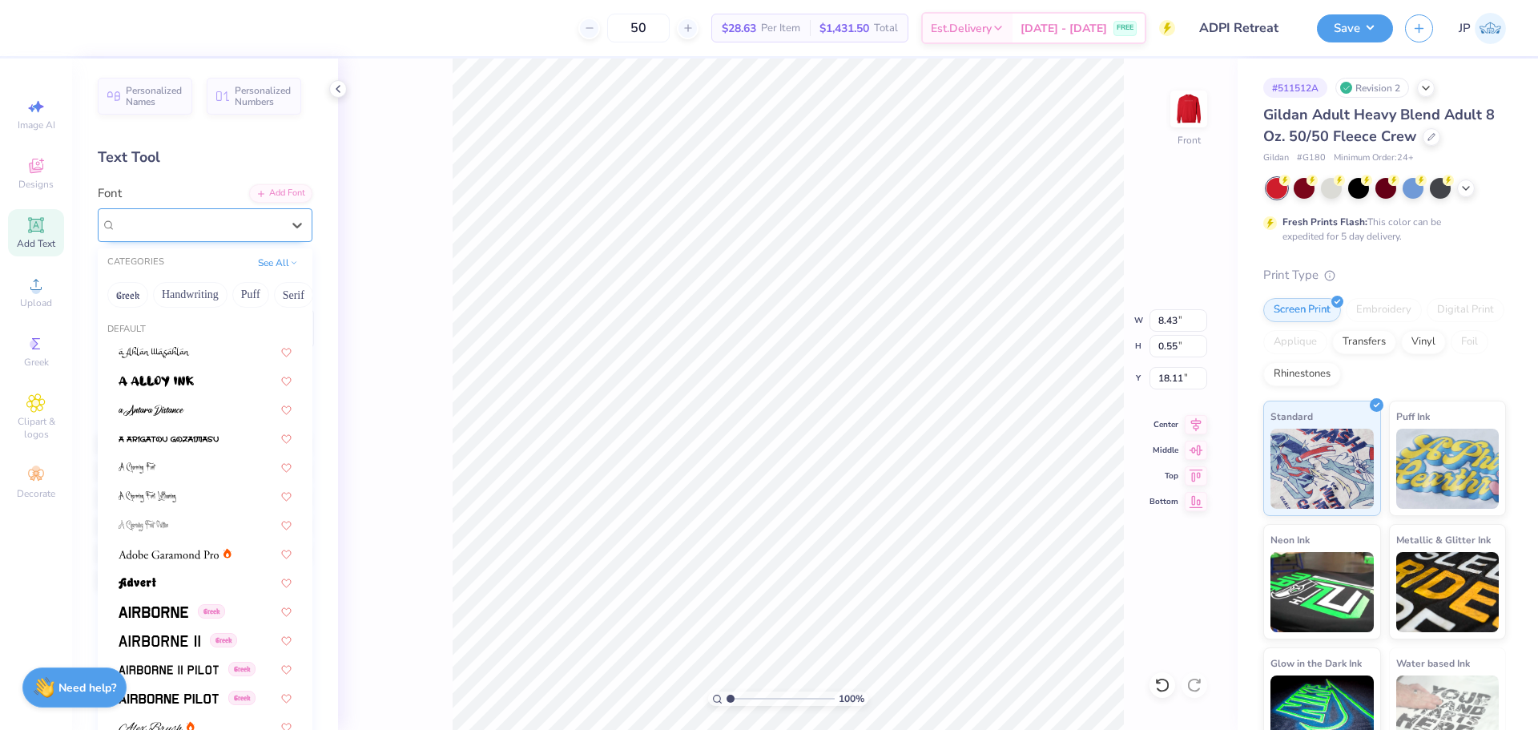
click at [198, 227] on div "Super Dream" at bounding box center [199, 224] width 168 height 25
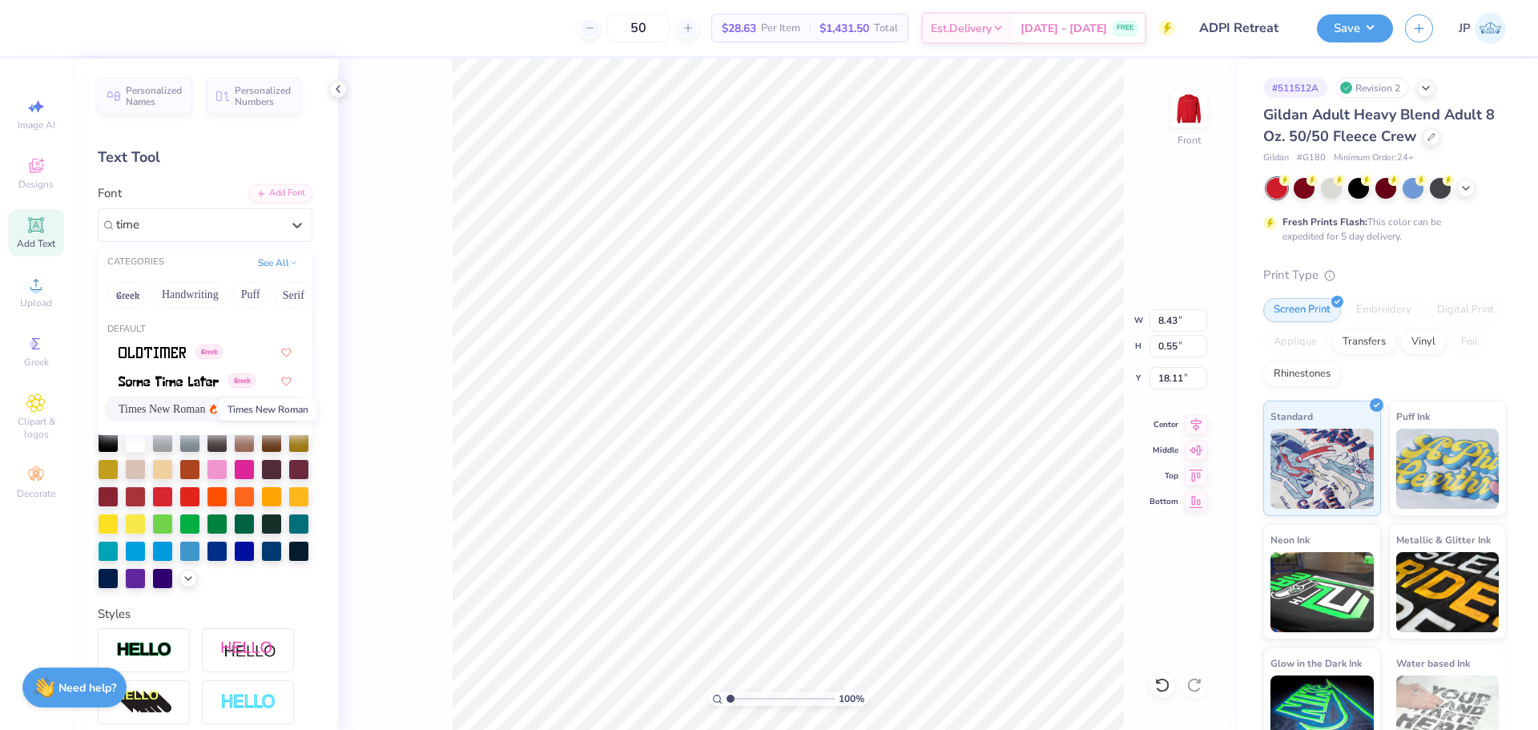
click at [198, 404] on span "Times New Roman" at bounding box center [162, 408] width 86 height 17
type input "time"
type input "9.00"
type input "0.51"
type input "18.13"
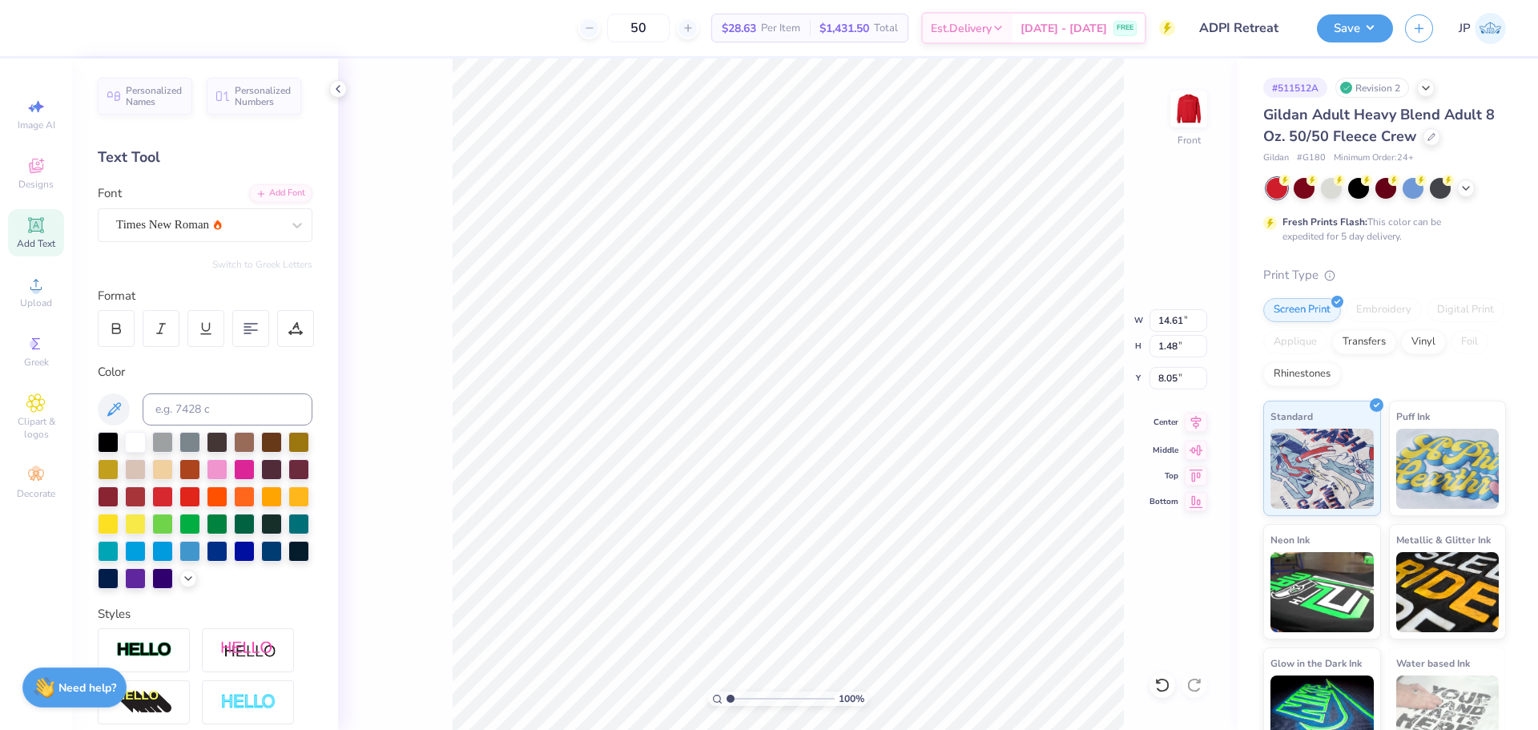
click at [1188, 426] on icon at bounding box center [1195, 421] width 22 height 19
type input "1.61"
type input "10.70"
click at [1194, 427] on icon at bounding box center [1195, 421] width 22 height 19
click at [1200, 427] on icon at bounding box center [1195, 421] width 22 height 19
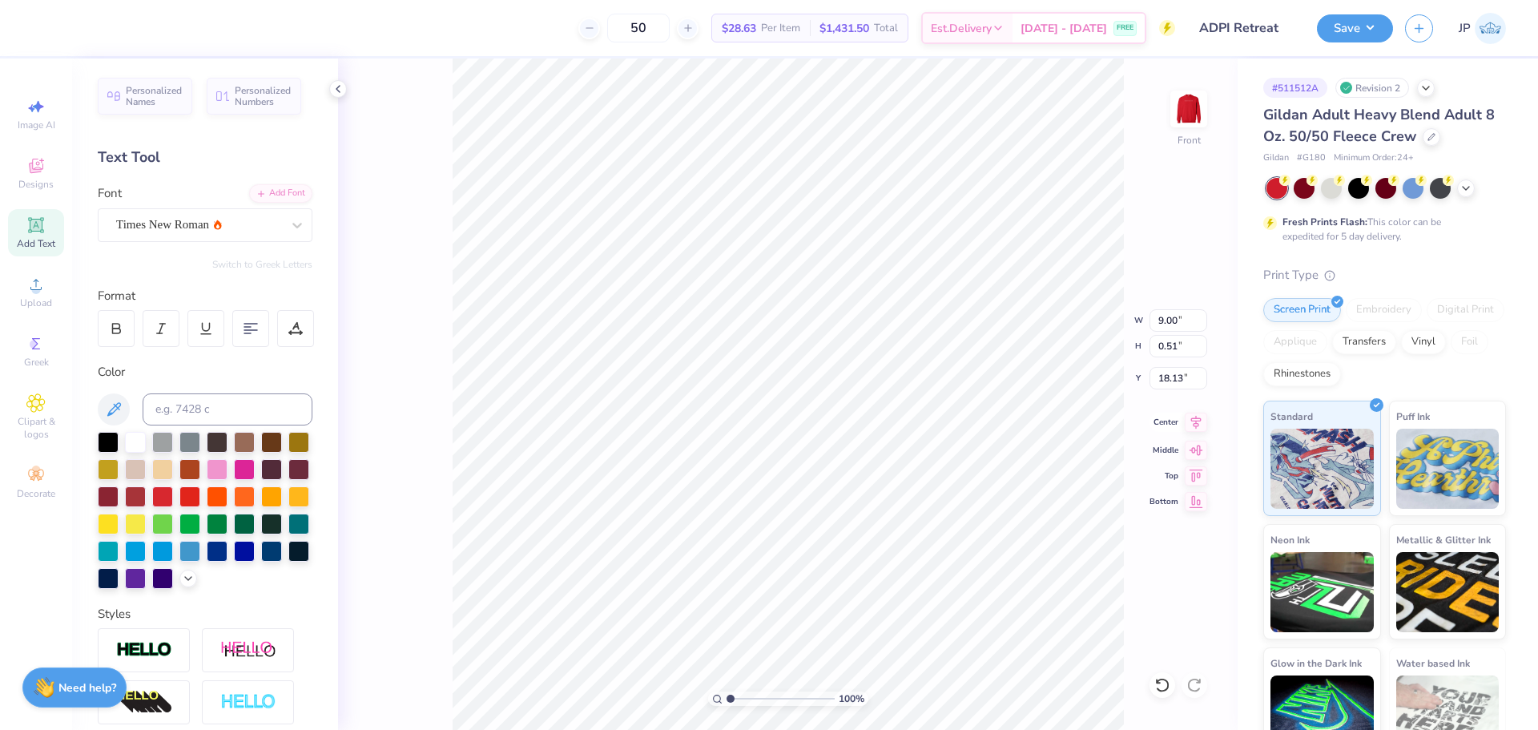
click at [1205, 425] on icon at bounding box center [1195, 421] width 22 height 19
click at [1125, 435] on div "100 % Front W 9.00 9.00 " H 0.51 0.51 " Y 18.13 18.13 " Center Middle Top Bottom" at bounding box center [787, 393] width 899 height 671
click at [1168, 347] on input "1.48" at bounding box center [1178, 346] width 58 height 22
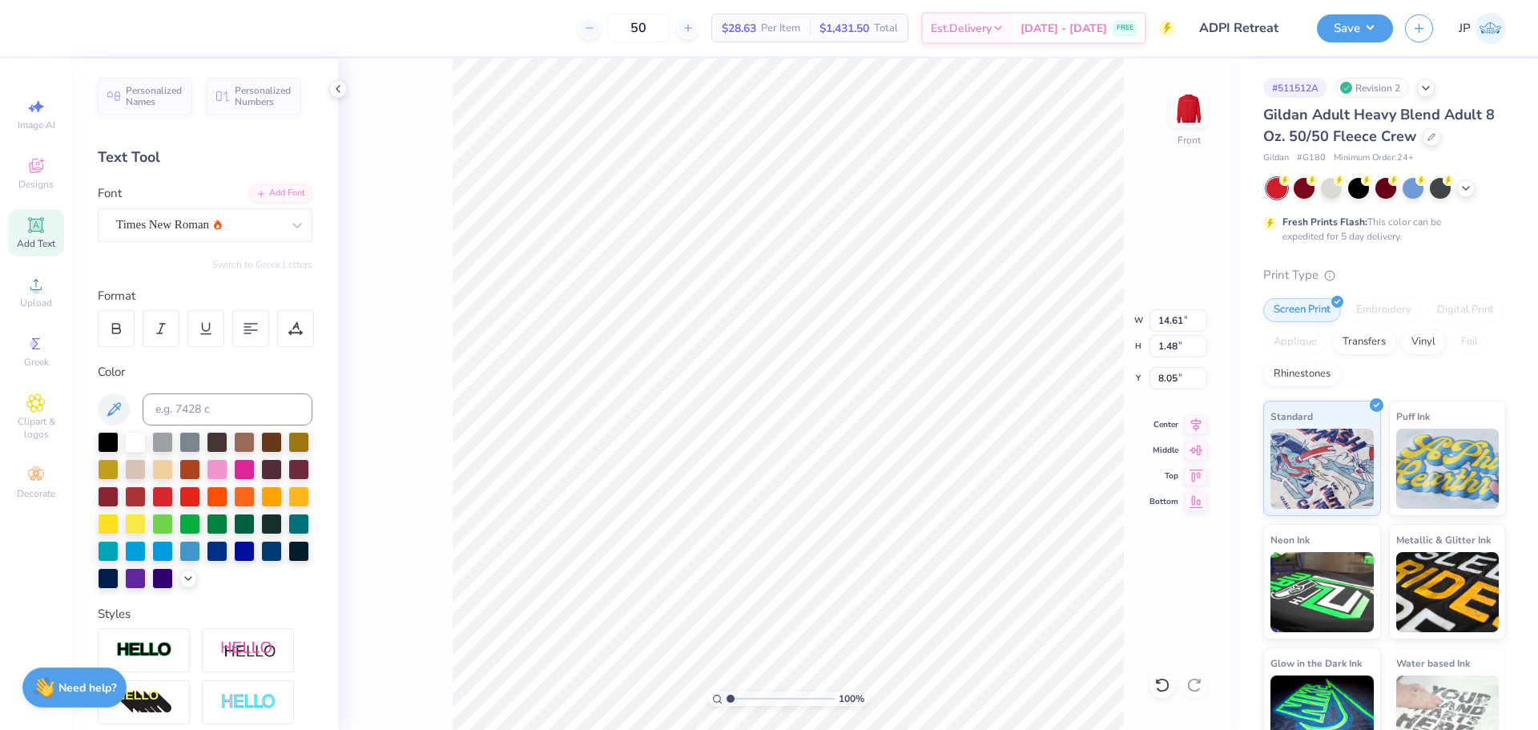
type input "1.61"
type input "10.70"
click at [1161, 348] on input "1.61" at bounding box center [1178, 346] width 58 height 22
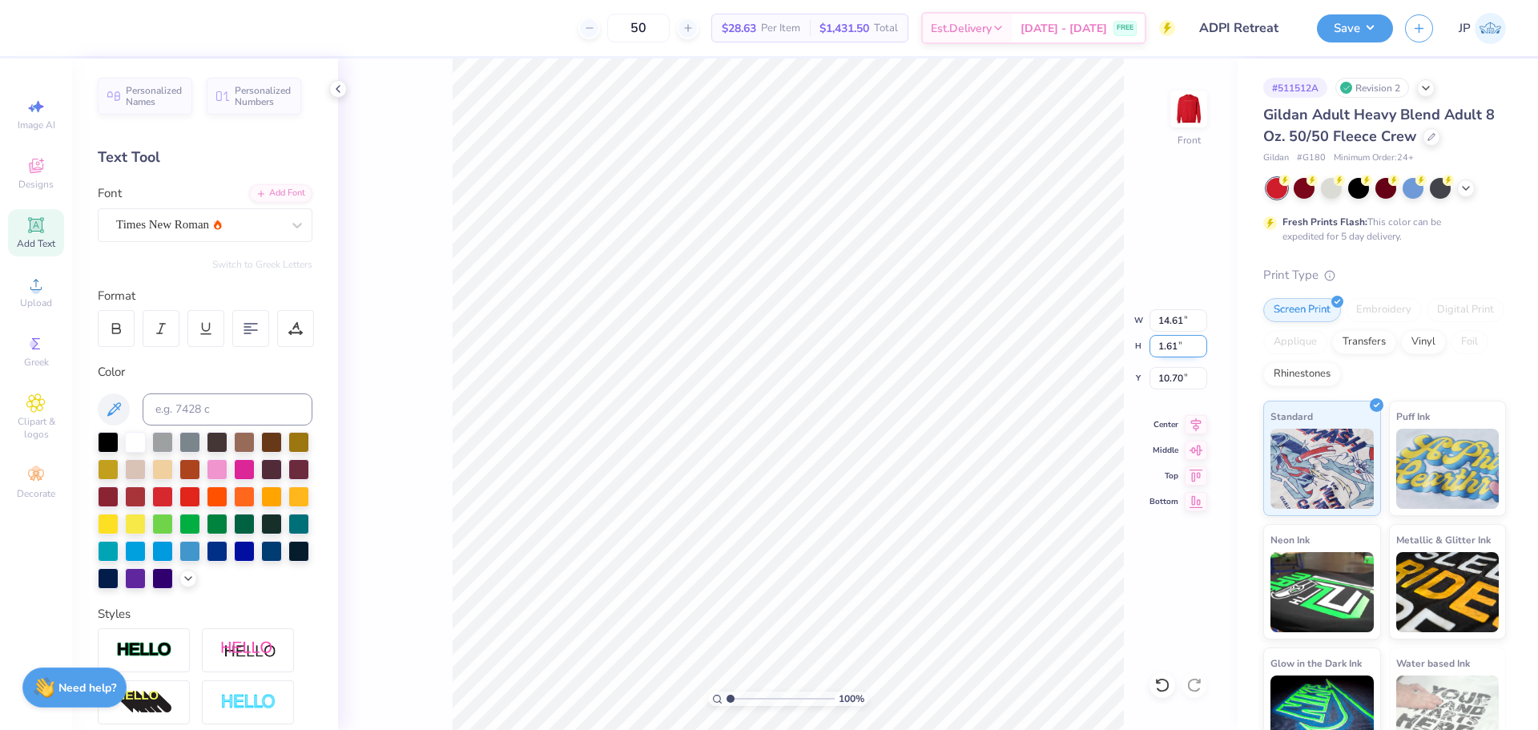
paste input "48"
type input "1.48"
type input "13.45"
type input "10.77"
type input "1.5"
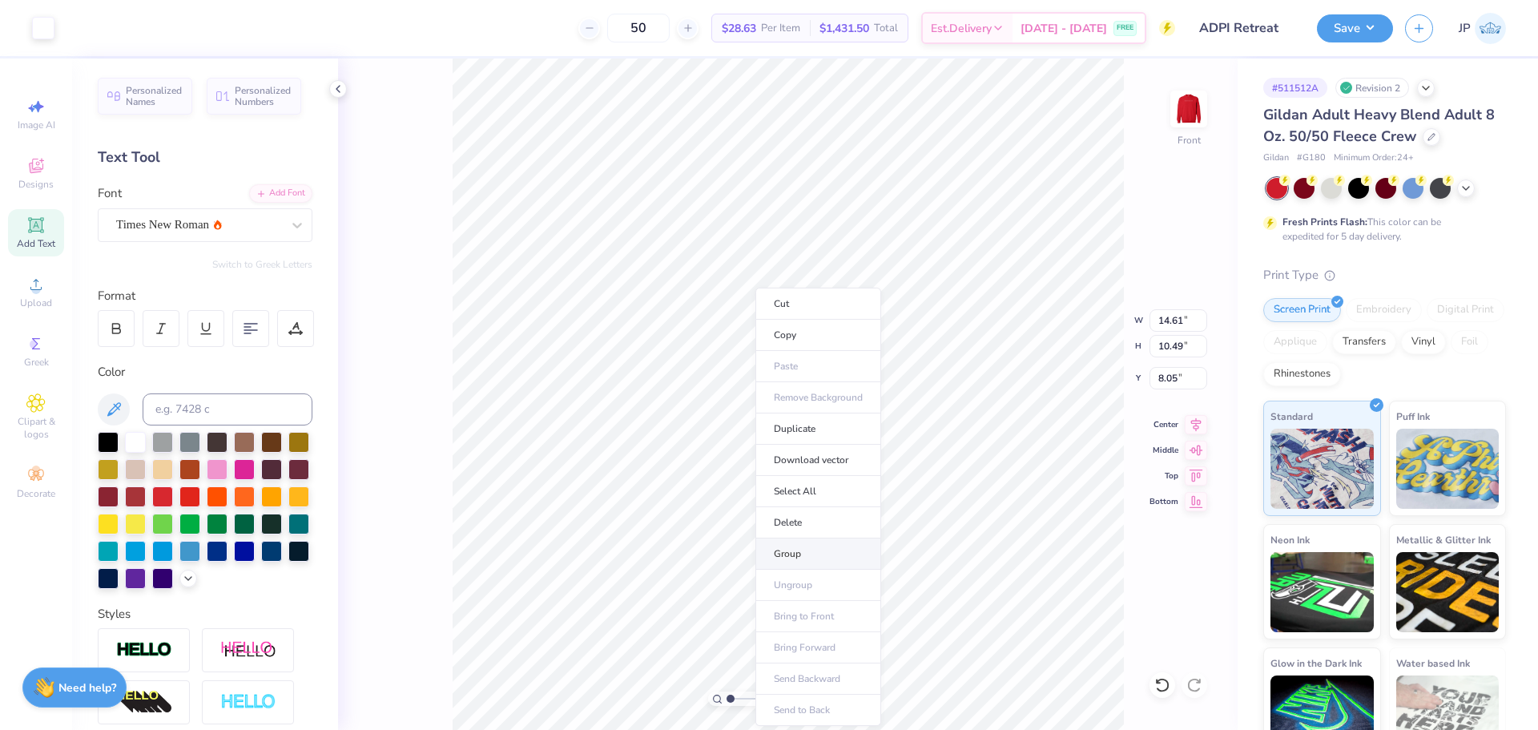
click at [789, 554] on li "Group" at bounding box center [818, 553] width 126 height 31
click at [1165, 322] on input "14.61" at bounding box center [1178, 320] width 58 height 22
type input "12.00"
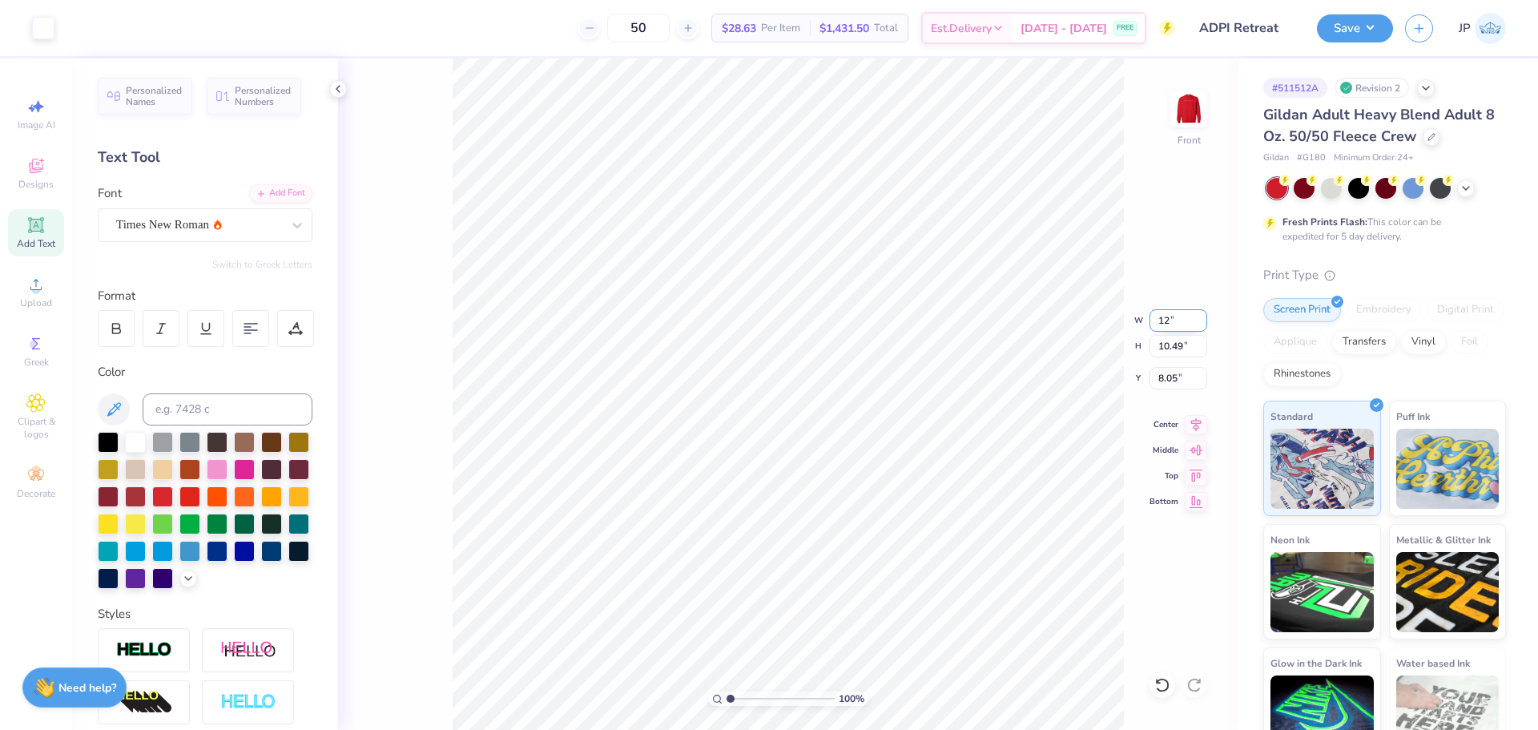
type input "8.62"
click at [1173, 376] on input "8.99" at bounding box center [1178, 378] width 58 height 22
click at [1180, 376] on input "8.99" at bounding box center [1178, 378] width 58 height 22
click at [1165, 378] on input "3.00" at bounding box center [1178, 378] width 58 height 22
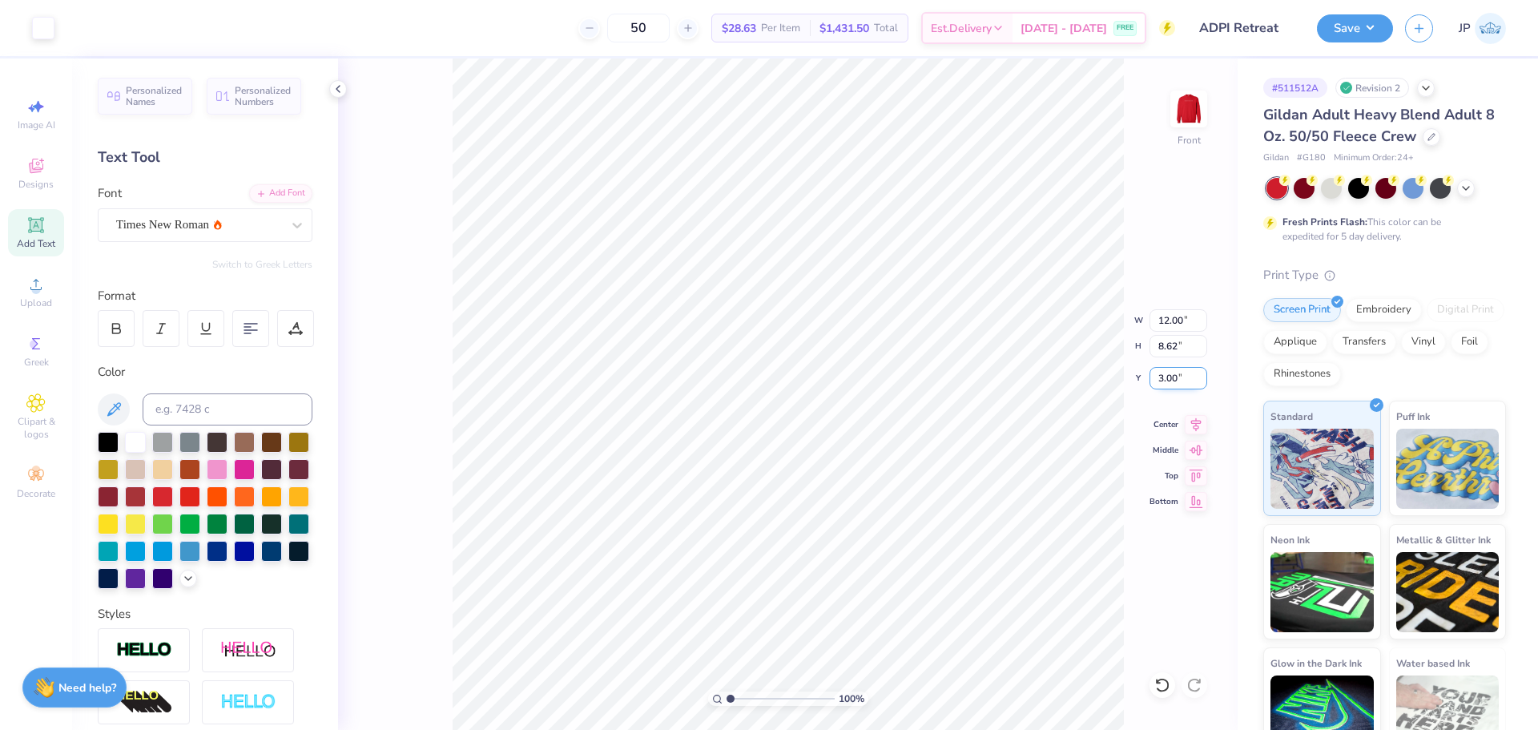
click at [1172, 379] on input "3.00" at bounding box center [1178, 378] width 58 height 22
type input "4.00"
click at [1365, 20] on button "Save" at bounding box center [1355, 26] width 76 height 28
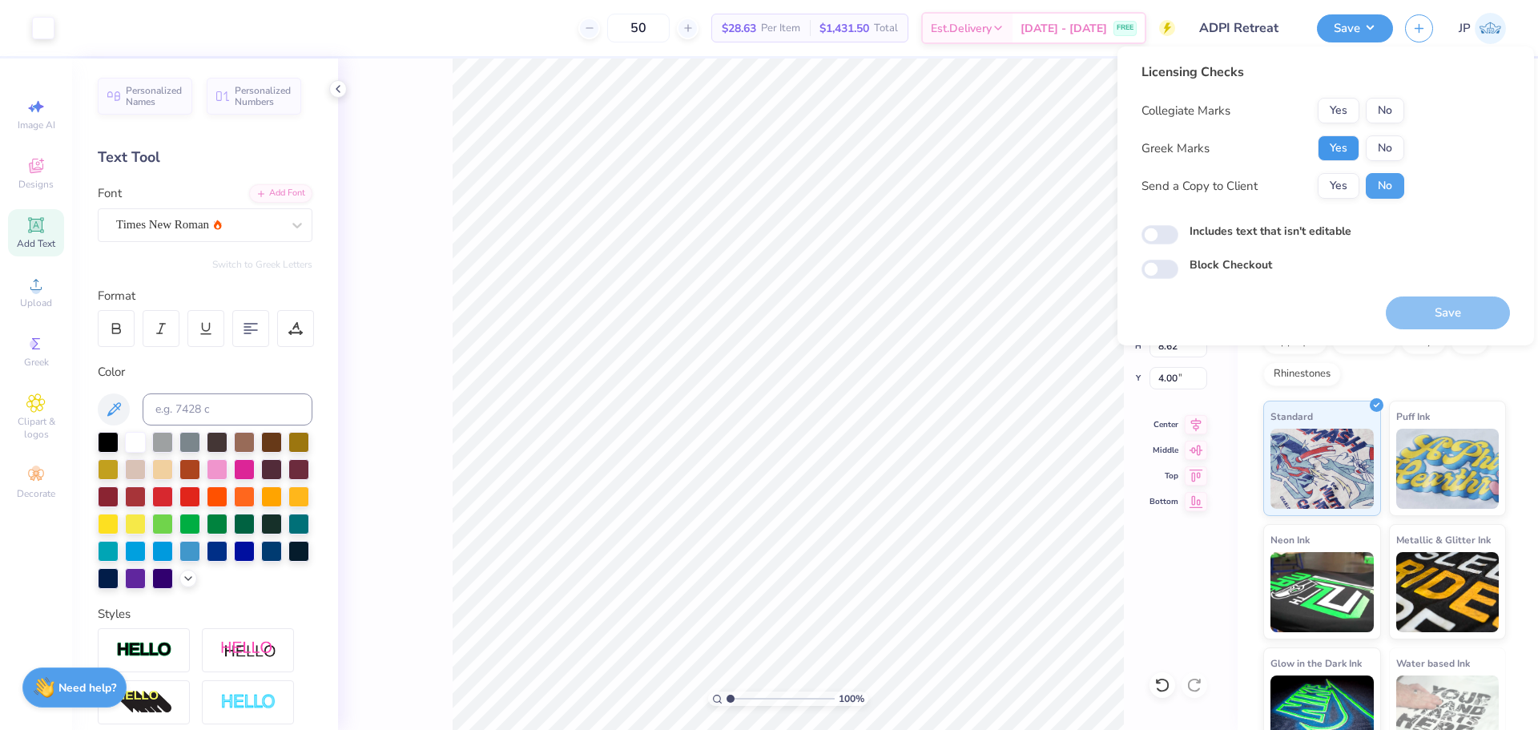
click at [1341, 141] on button "Yes" at bounding box center [1338, 148] width 42 height 26
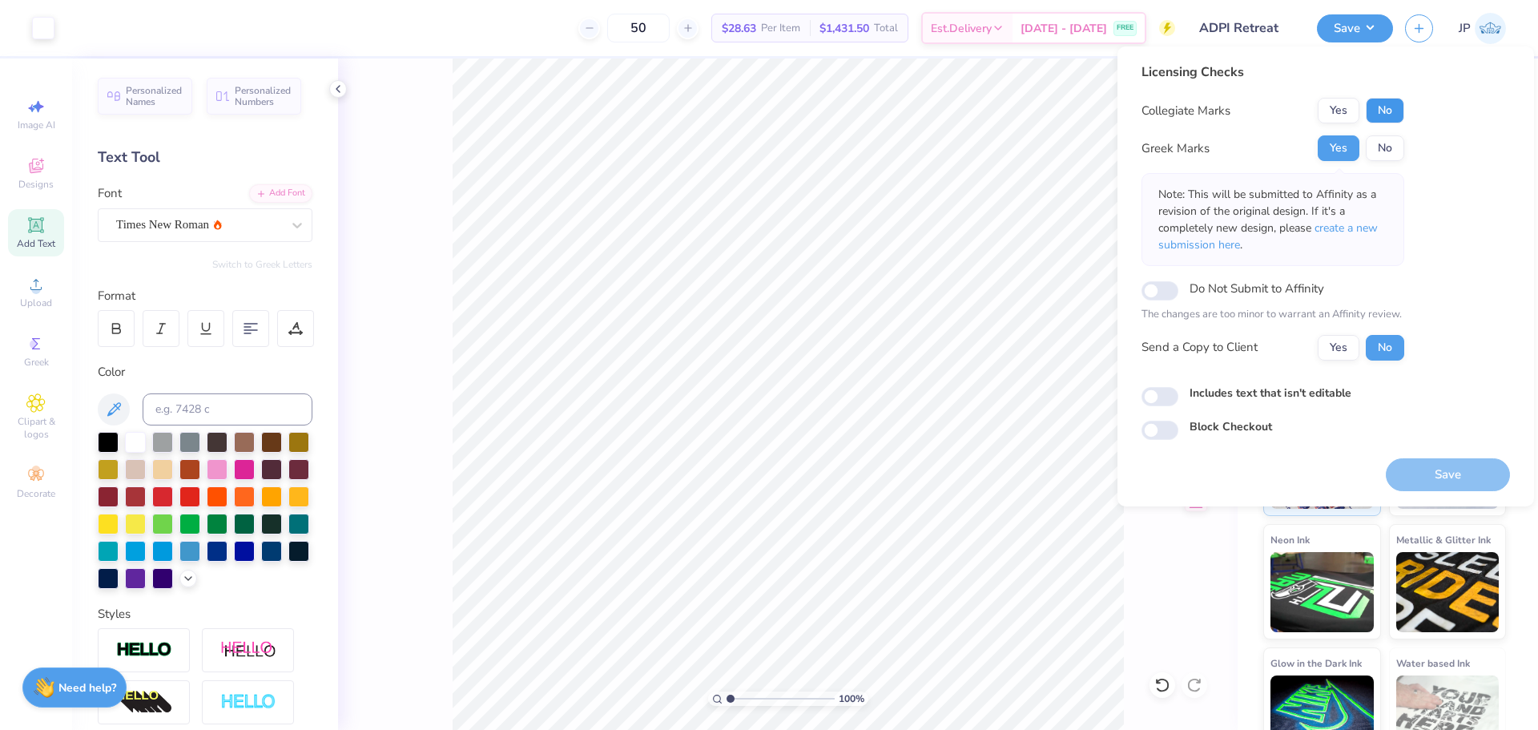
click at [1402, 101] on button "No" at bounding box center [1384, 111] width 38 height 26
click at [1443, 468] on button "Save" at bounding box center [1447, 474] width 124 height 33
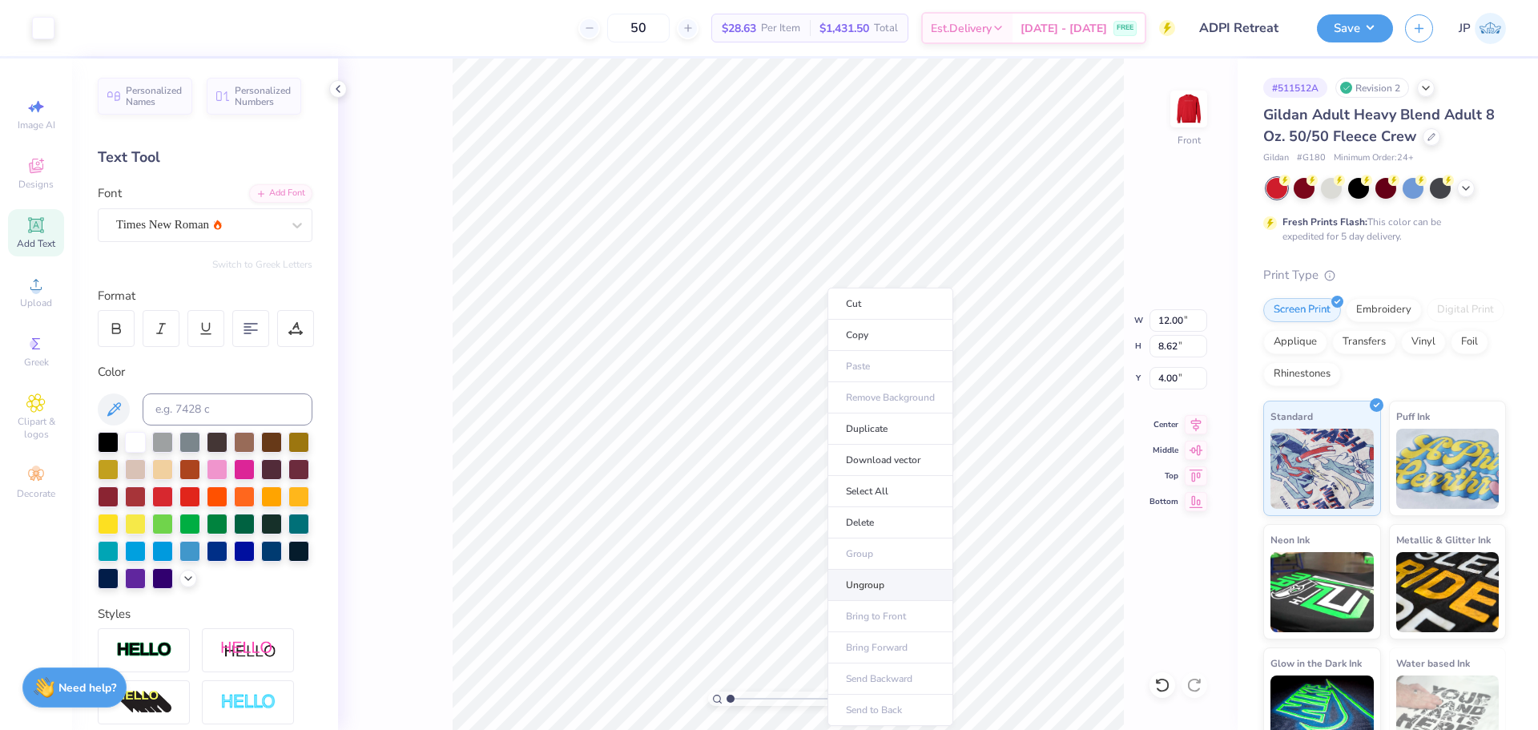
click at [864, 584] on li "Ungroup" at bounding box center [890, 584] width 126 height 31
click at [1164, 324] on input "7.47" at bounding box center [1178, 320] width 58 height 22
type input "7.00"
type input "1.48"
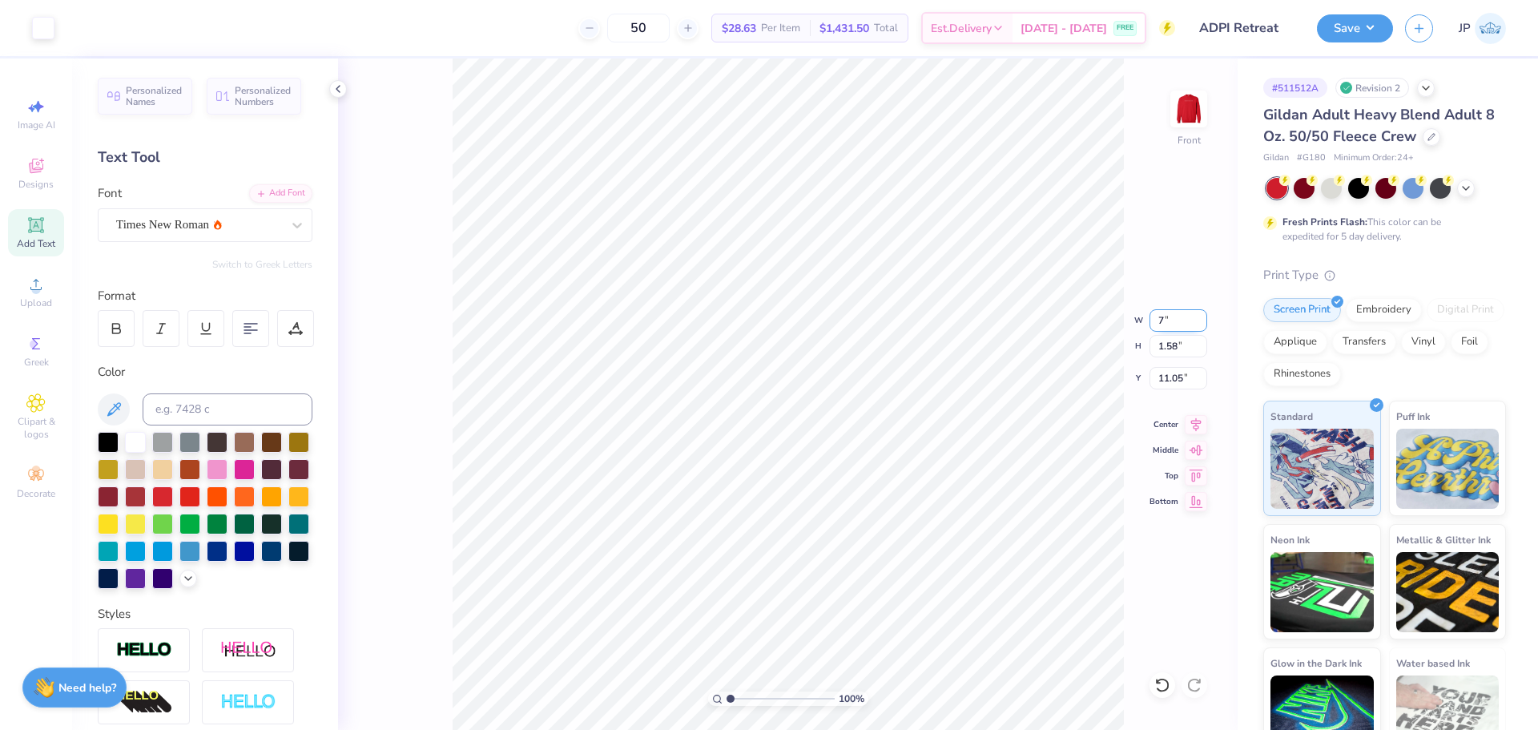
type input "9.69"
click at [1168, 345] on input "1.48" at bounding box center [1178, 346] width 58 height 22
type input "1.25"
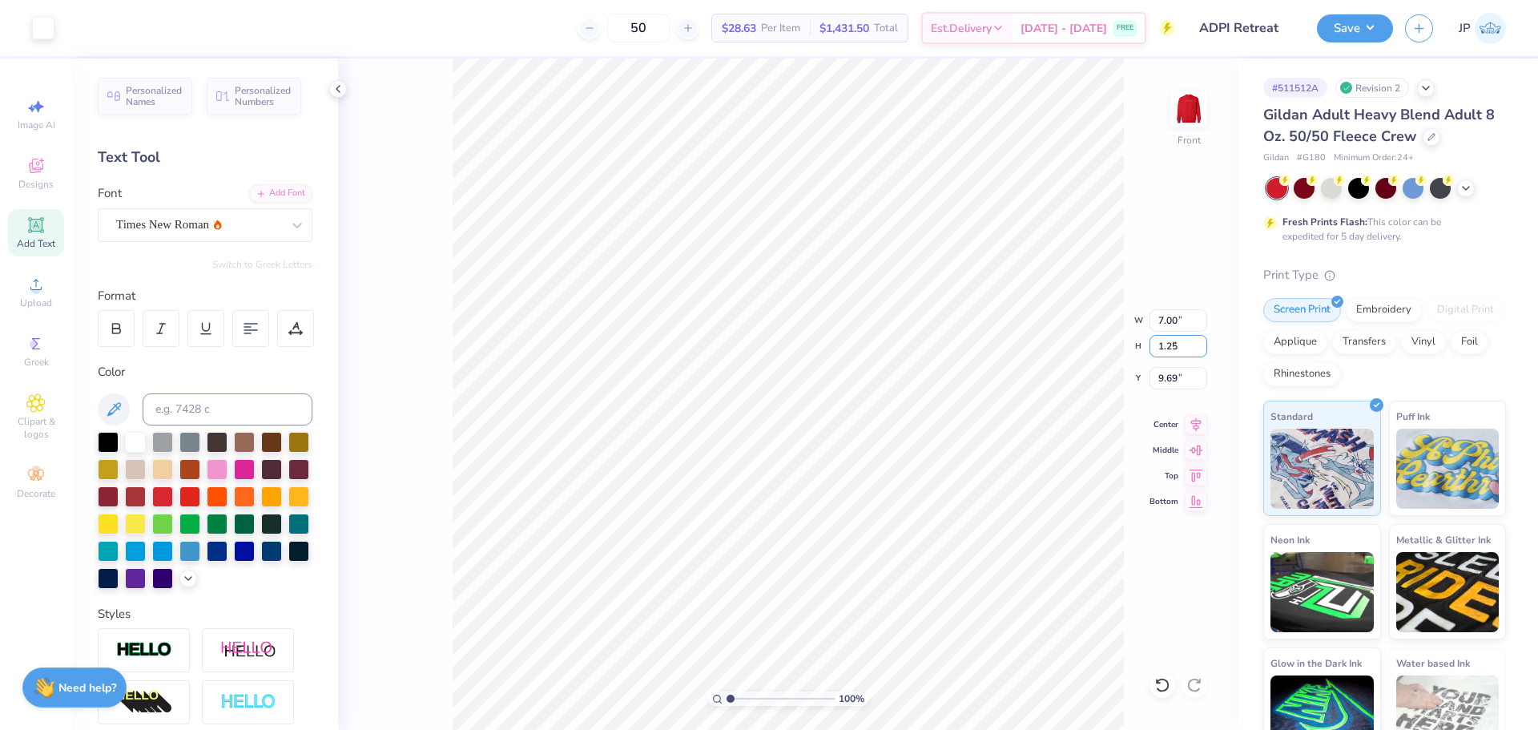
type input "5.91"
type input "9.81"
click at [395, 94] on div "100 % Front" at bounding box center [787, 393] width 899 height 671
click at [1353, 33] on button "Save" at bounding box center [1355, 26] width 76 height 28
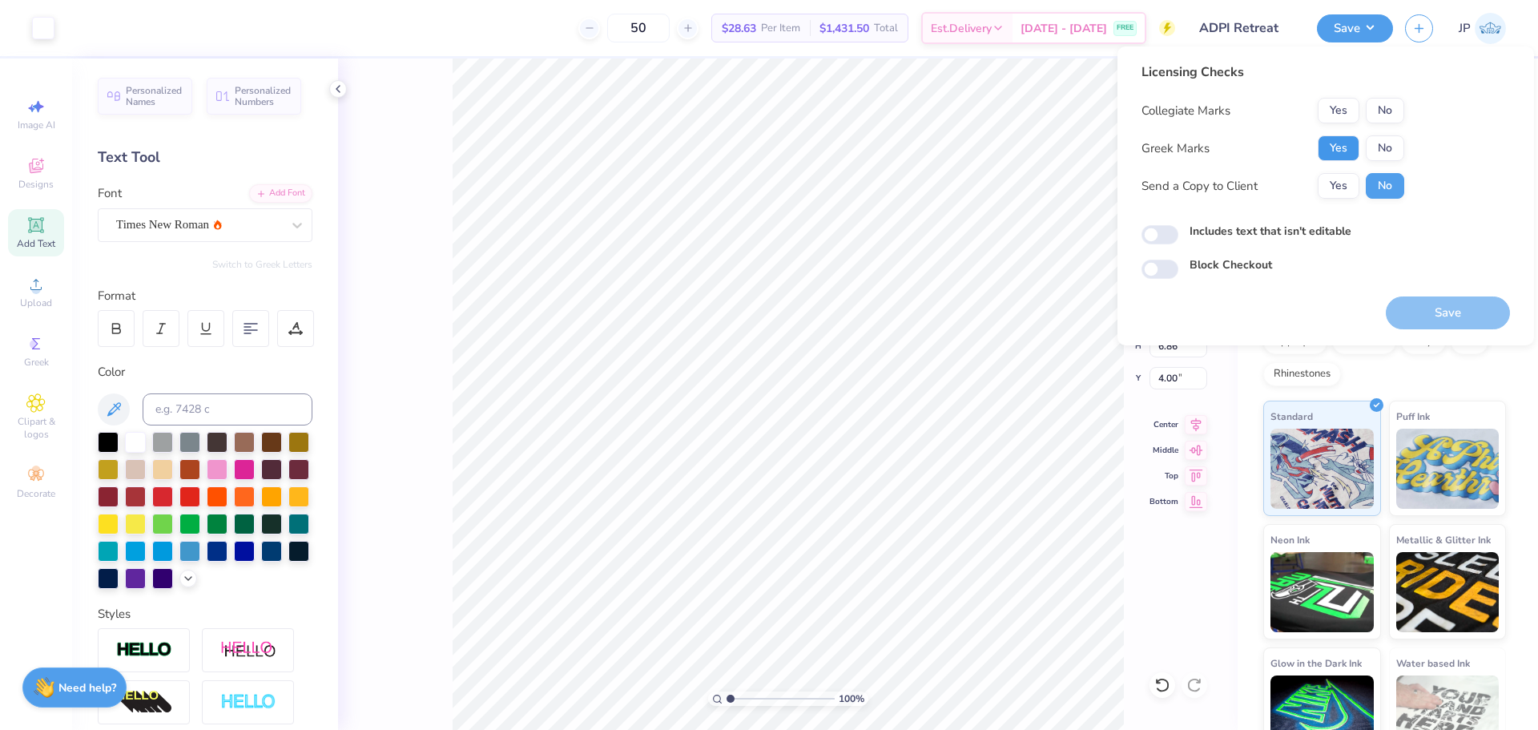
click at [1333, 142] on button "Yes" at bounding box center [1338, 148] width 42 height 26
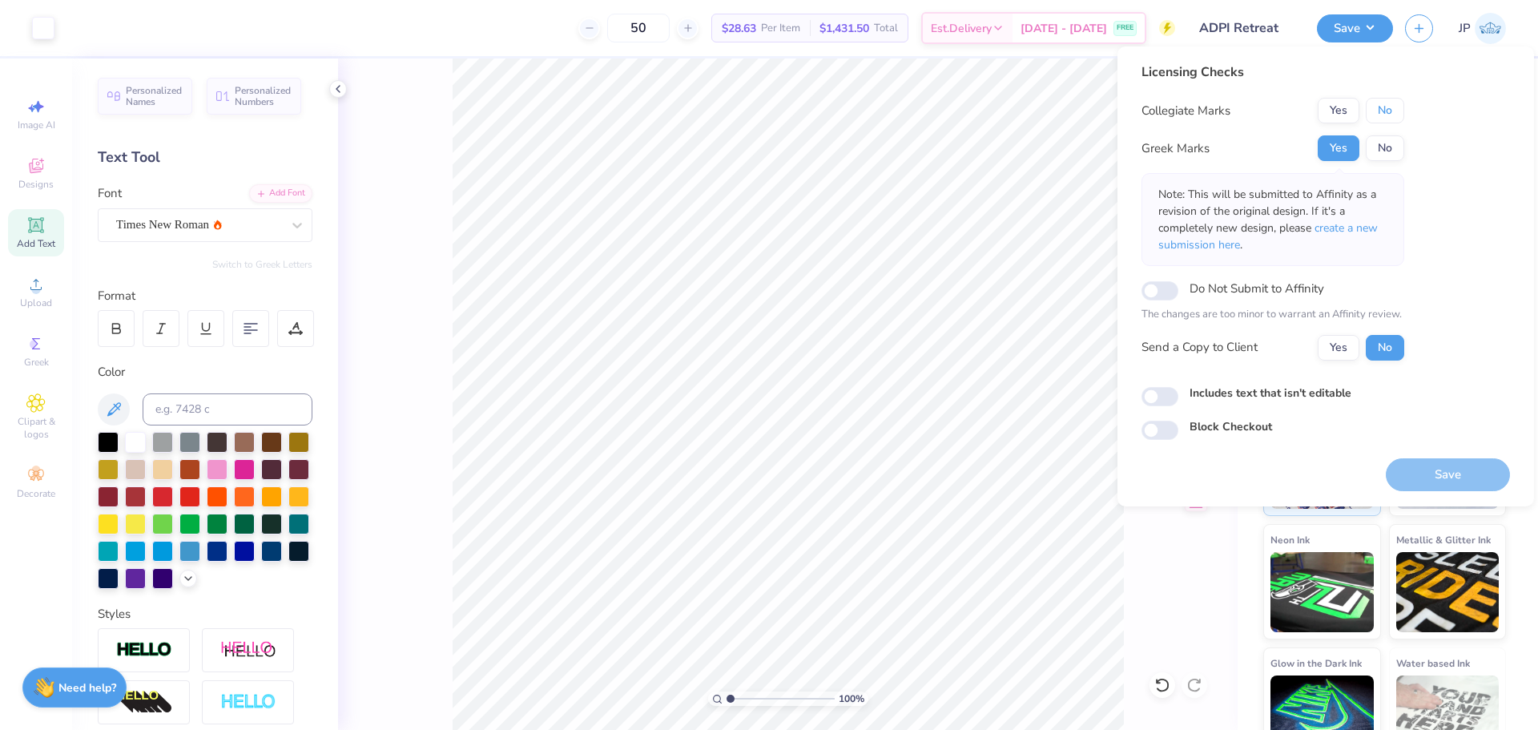
click at [1371, 115] on button "No" at bounding box center [1384, 111] width 38 height 26
click at [1410, 482] on button "Save" at bounding box center [1447, 474] width 124 height 33
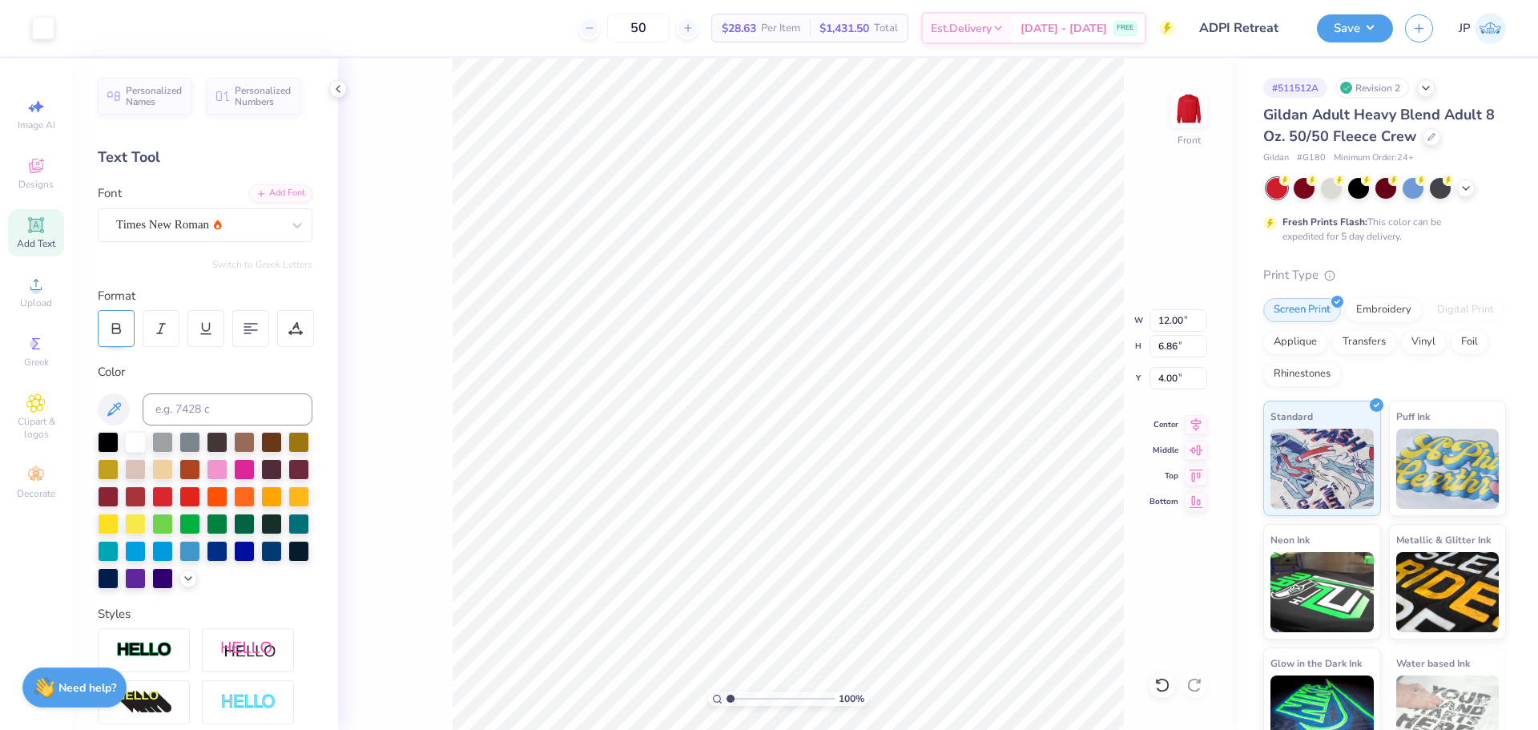
click at [116, 330] on icon at bounding box center [116, 328] width 14 height 14
type input "14.59"
click at [127, 333] on div at bounding box center [116, 328] width 37 height 37
type input "11.97"
type input "1.20"
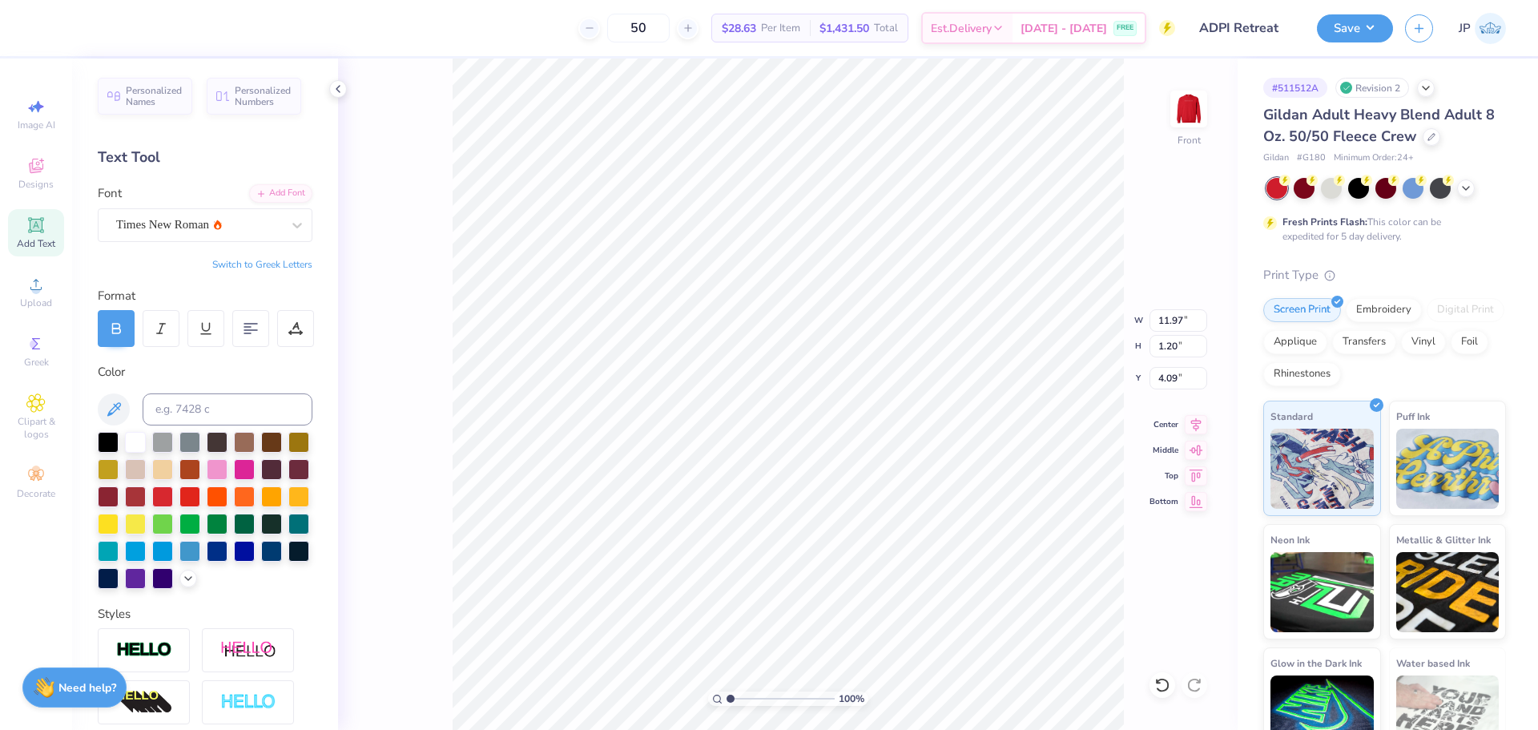
type input "4.09"
click at [117, 331] on icon at bounding box center [116, 328] width 14 height 14
type input "10.87"
type input "1.20"
type input "6.08"
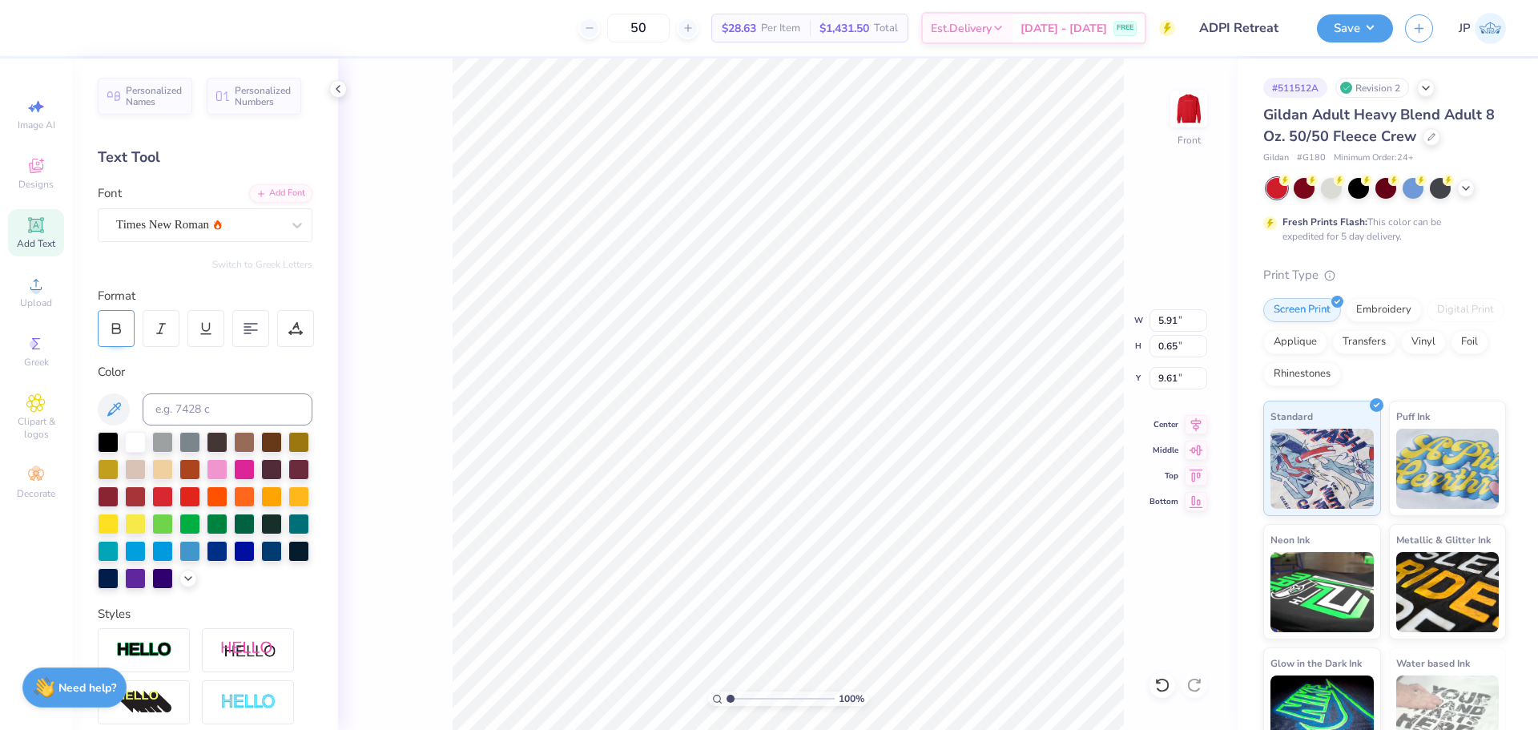
click at [111, 316] on div at bounding box center [116, 328] width 37 height 37
type input "5.83"
type input "0.63"
type input "9.68"
click at [119, 324] on icon at bounding box center [116, 326] width 7 height 5
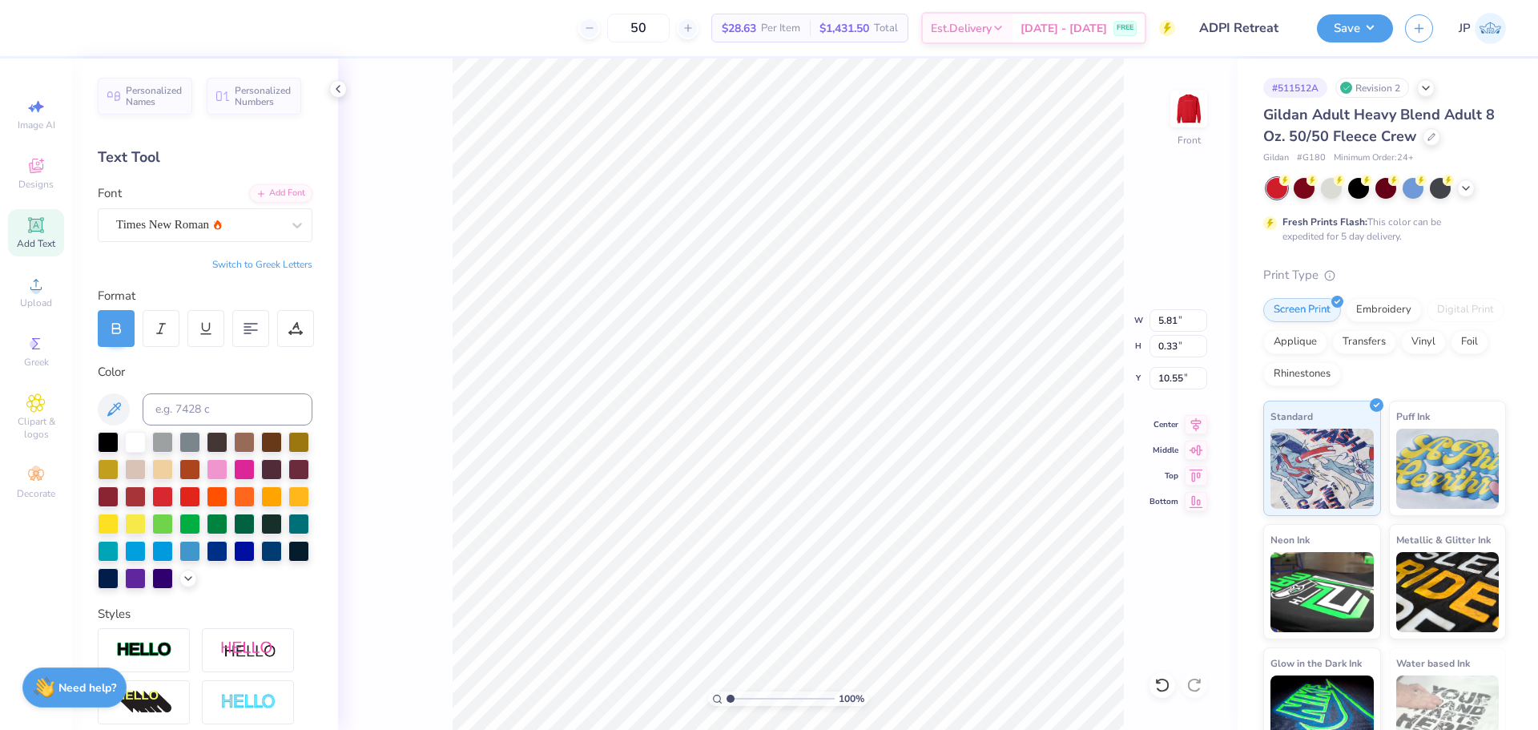
type input "5.81"
type input "10.55"
click at [1368, 35] on button "Save" at bounding box center [1355, 26] width 76 height 28
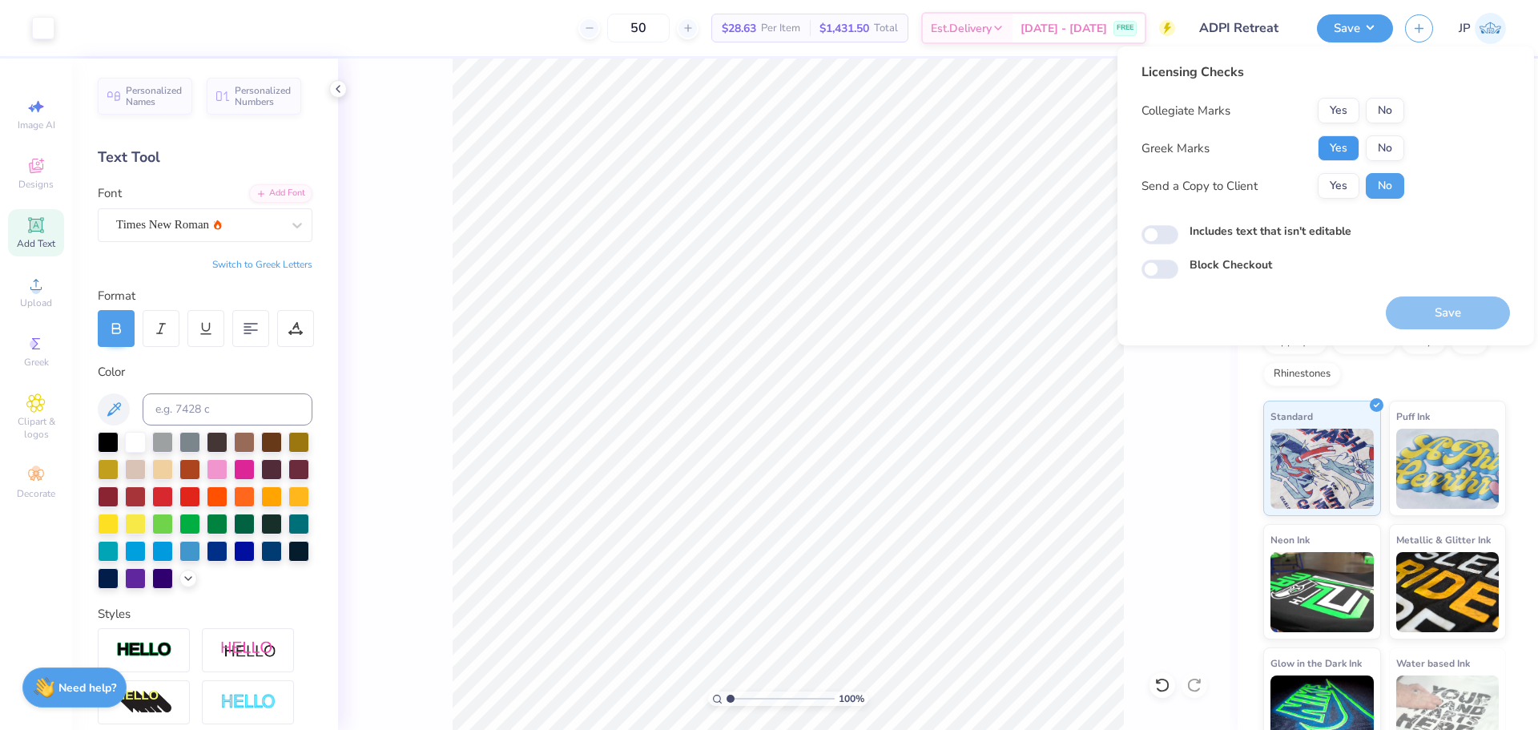
click at [1326, 148] on button "Yes" at bounding box center [1338, 148] width 42 height 26
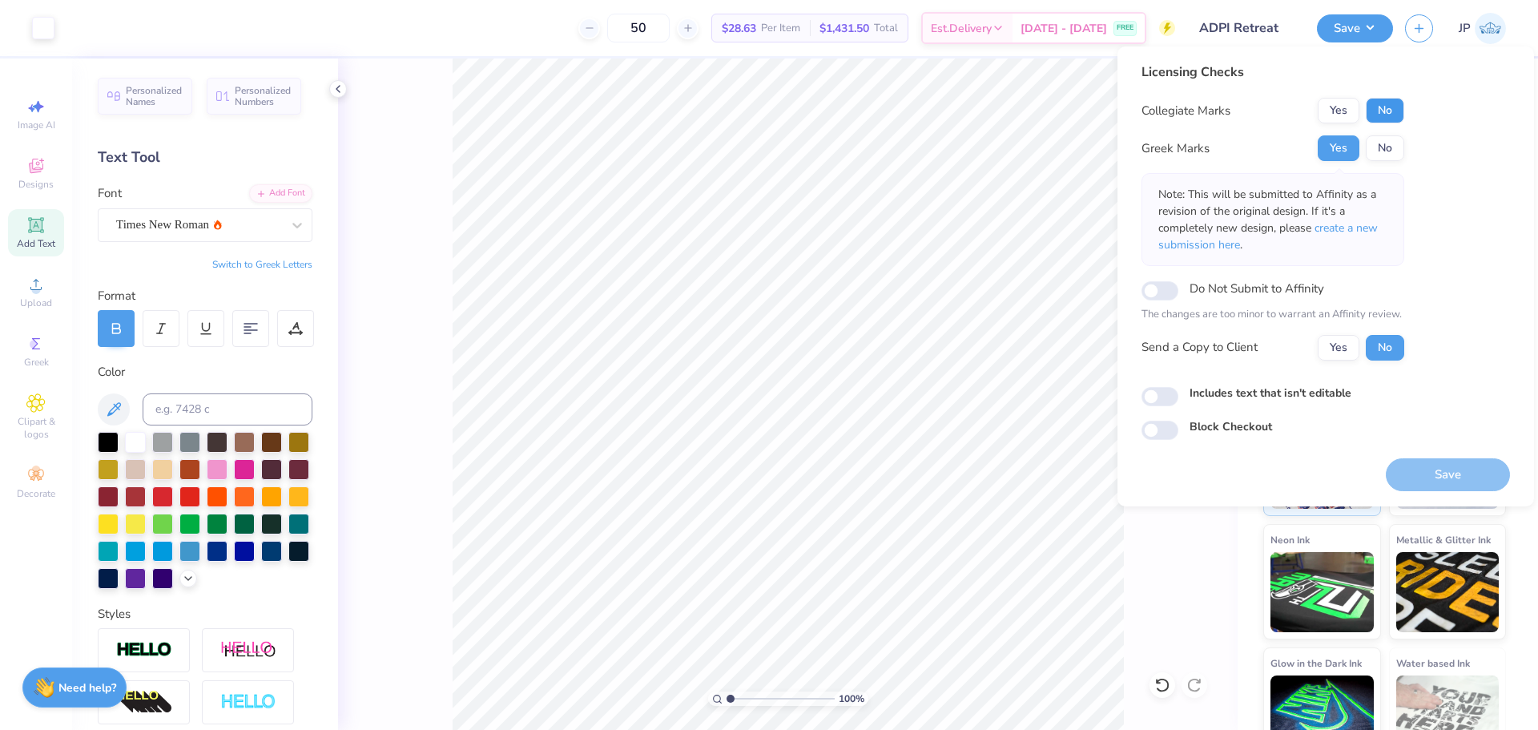
click at [1376, 119] on button "No" at bounding box center [1384, 111] width 38 height 26
click at [1434, 476] on button "Save" at bounding box center [1447, 474] width 124 height 33
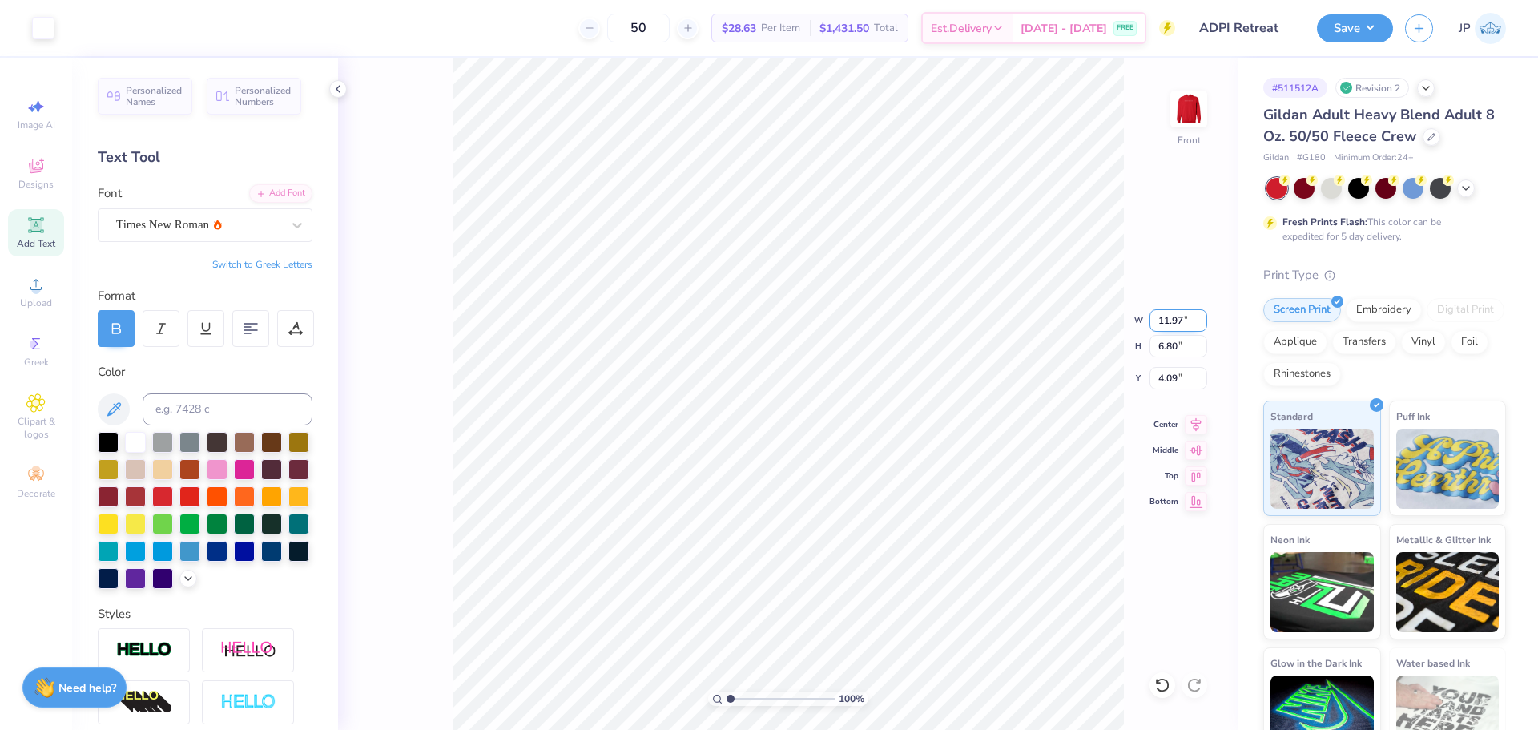
click at [1166, 327] on input "11.97" at bounding box center [1178, 320] width 58 height 22
type input "12.00"
type input "6.81"
click at [1162, 373] on input "4.08" at bounding box center [1178, 378] width 58 height 22
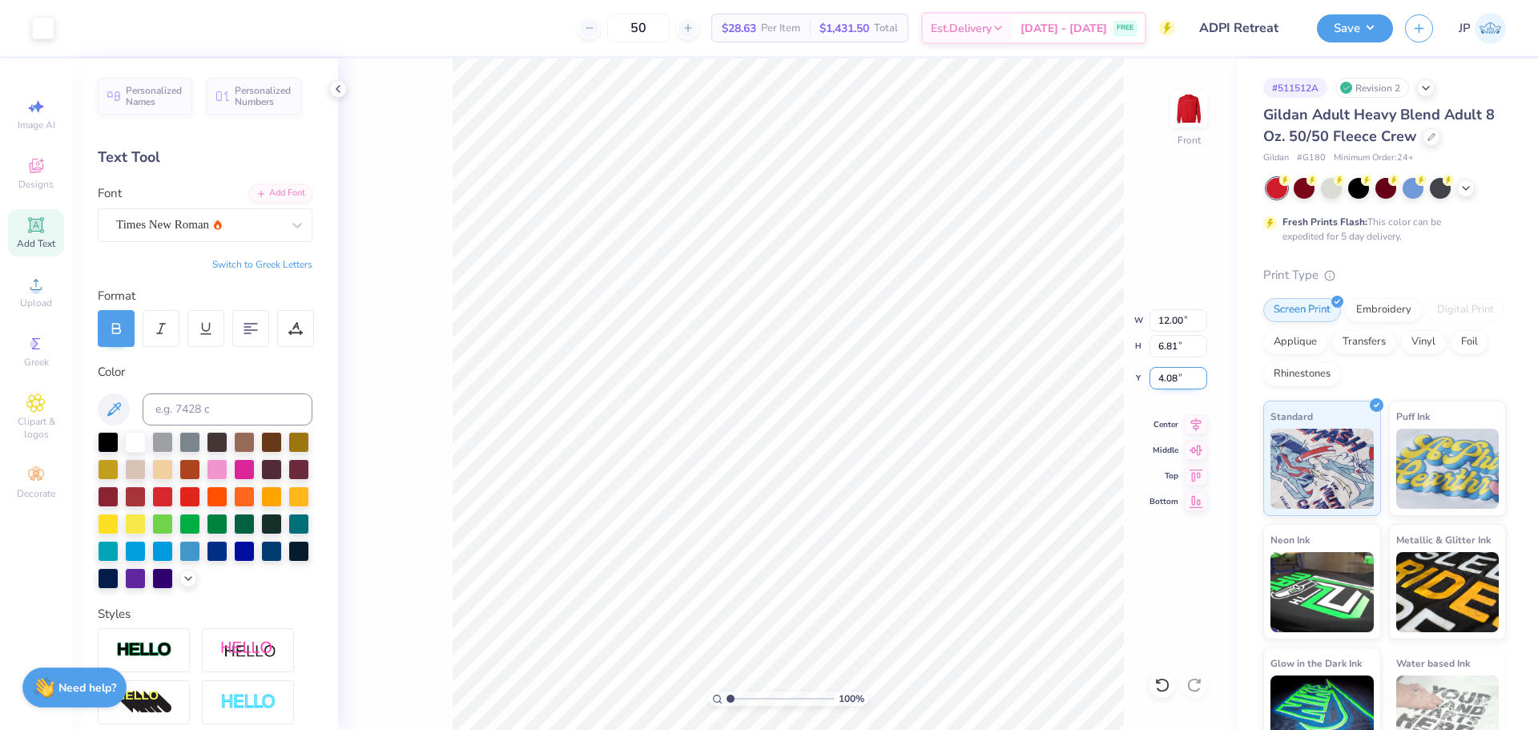
click at [1162, 372] on input "4.08" at bounding box center [1178, 378] width 58 height 22
type input "4.00"
drag, startPoint x: 1140, startPoint y: 88, endPoint x: 1131, endPoint y: 93, distance: 10.7
click at [1131, 93] on div "100 % Front" at bounding box center [787, 393] width 899 height 671
click at [1196, 422] on icon at bounding box center [1195, 421] width 22 height 19
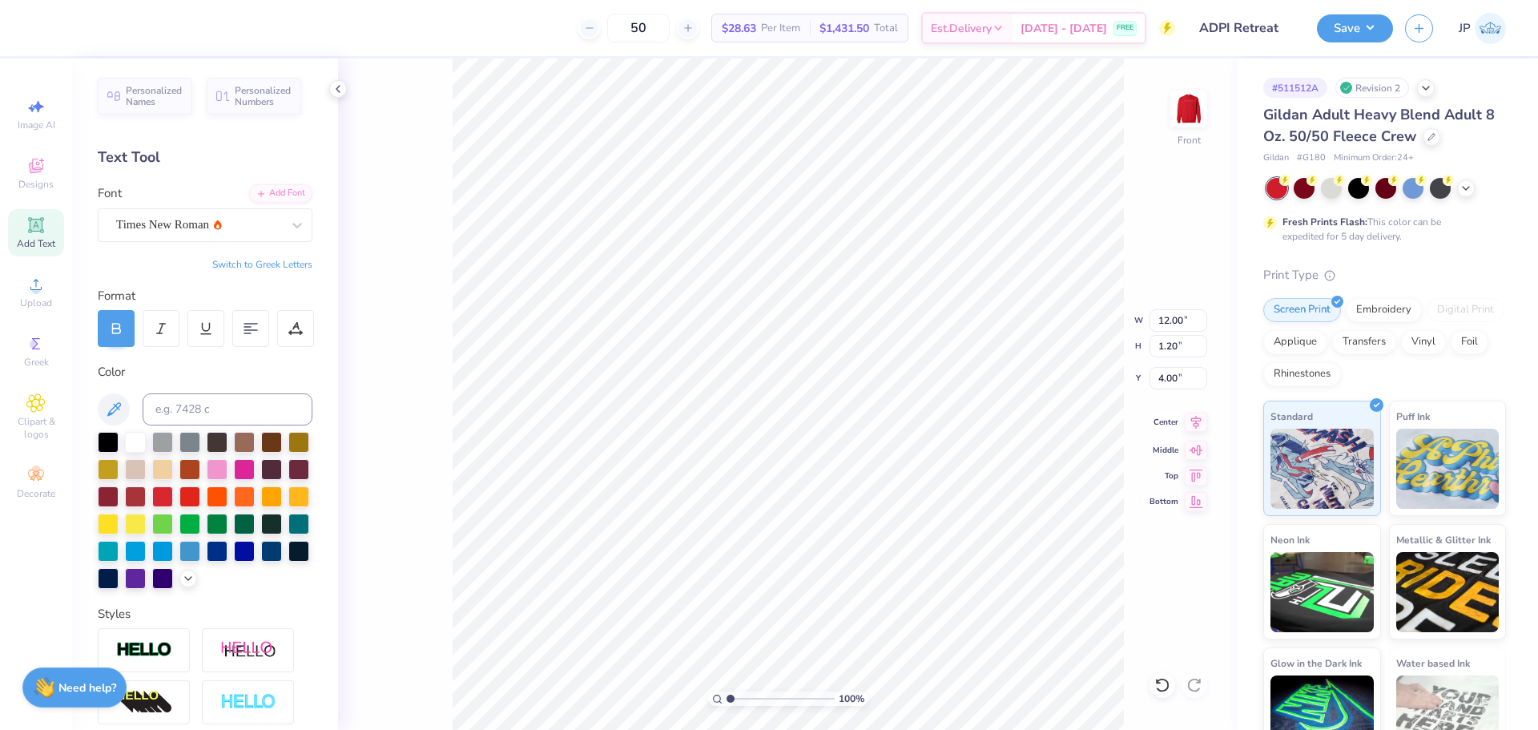
type input "10.89"
type input "6.00"
click at [1197, 422] on icon at bounding box center [1195, 421] width 22 height 19
type input "12.00"
type input "6.81"
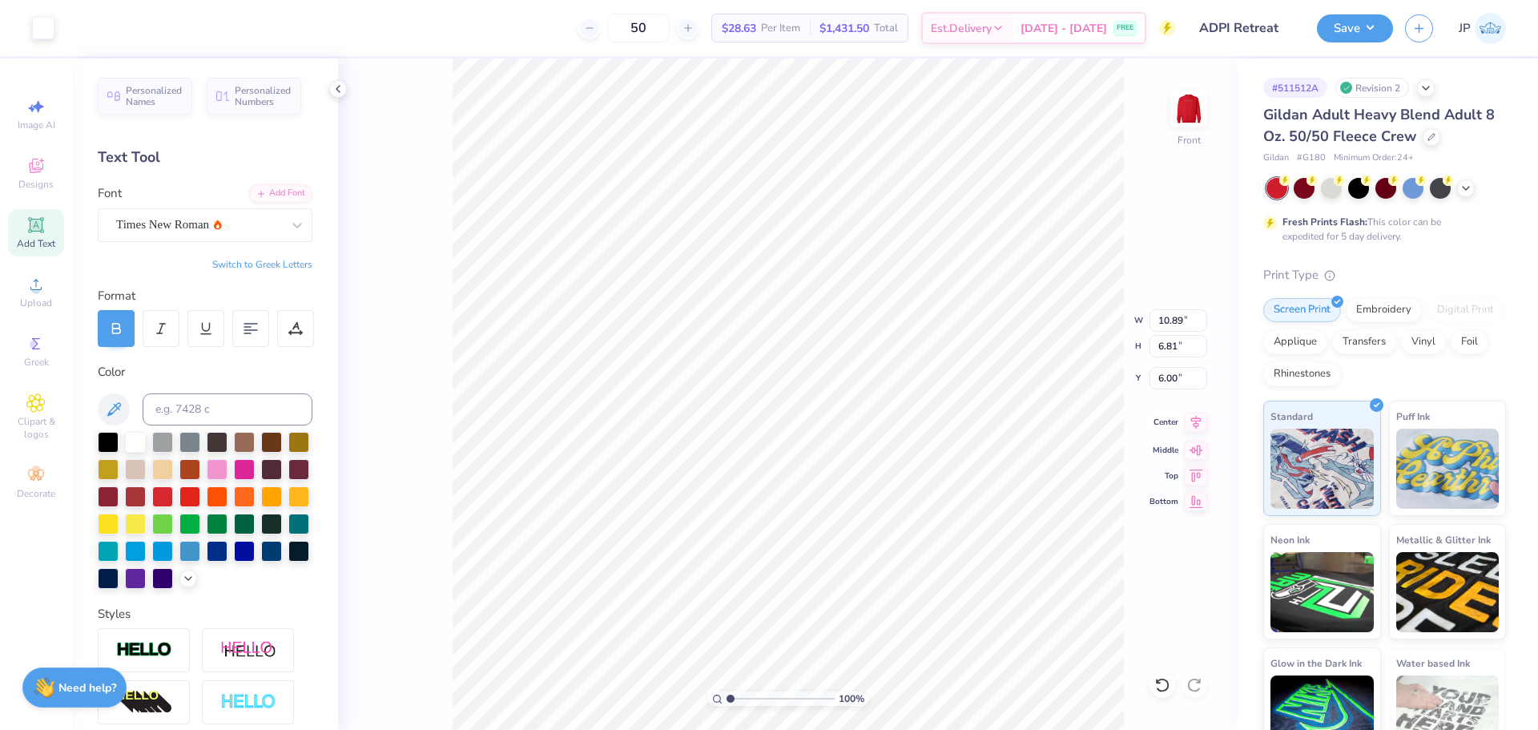
type input "4.00"
click at [1334, 30] on button "Save" at bounding box center [1355, 26] width 76 height 28
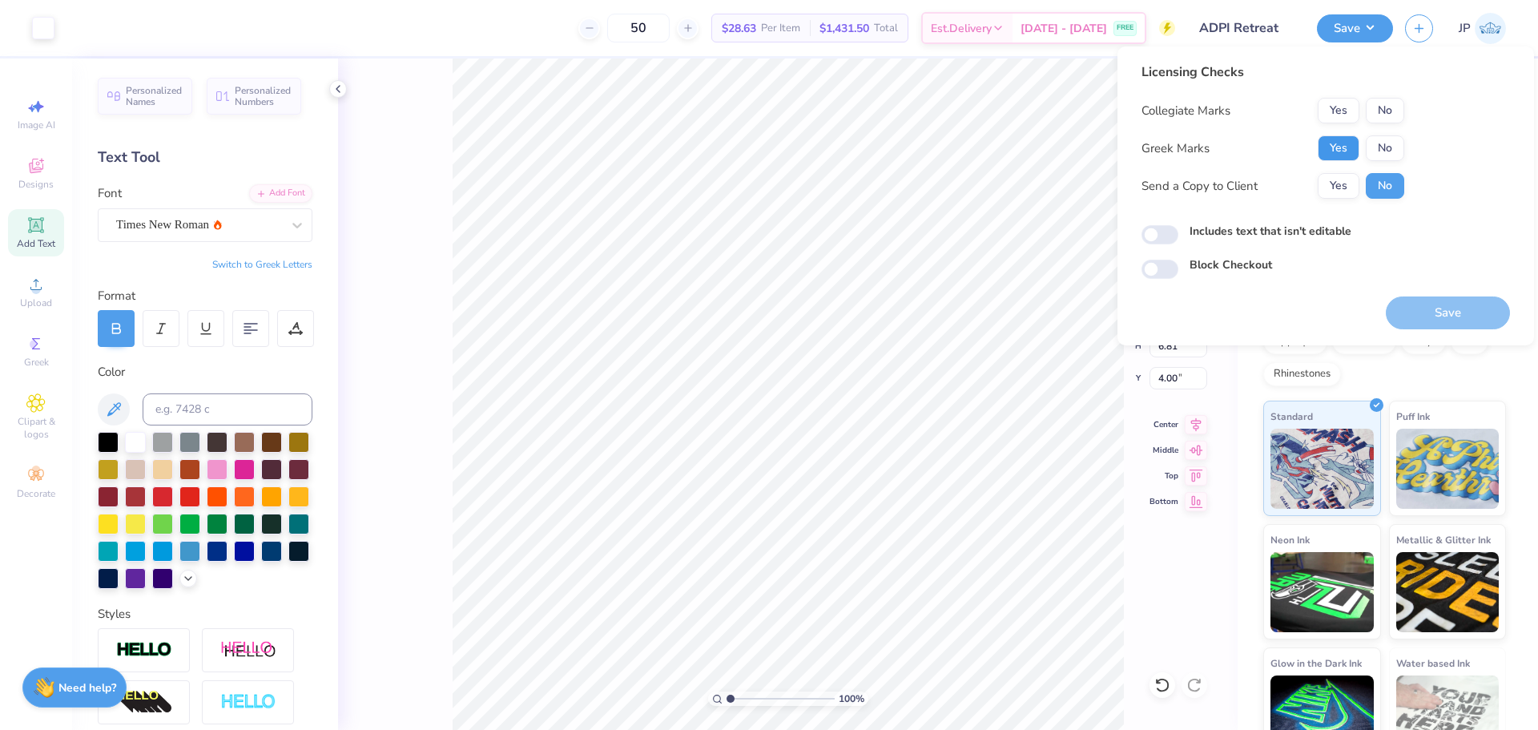
drag, startPoint x: 1335, startPoint y: 148, endPoint x: 1361, endPoint y: 128, distance: 33.2
click at [1336, 147] on button "Yes" at bounding box center [1338, 148] width 42 height 26
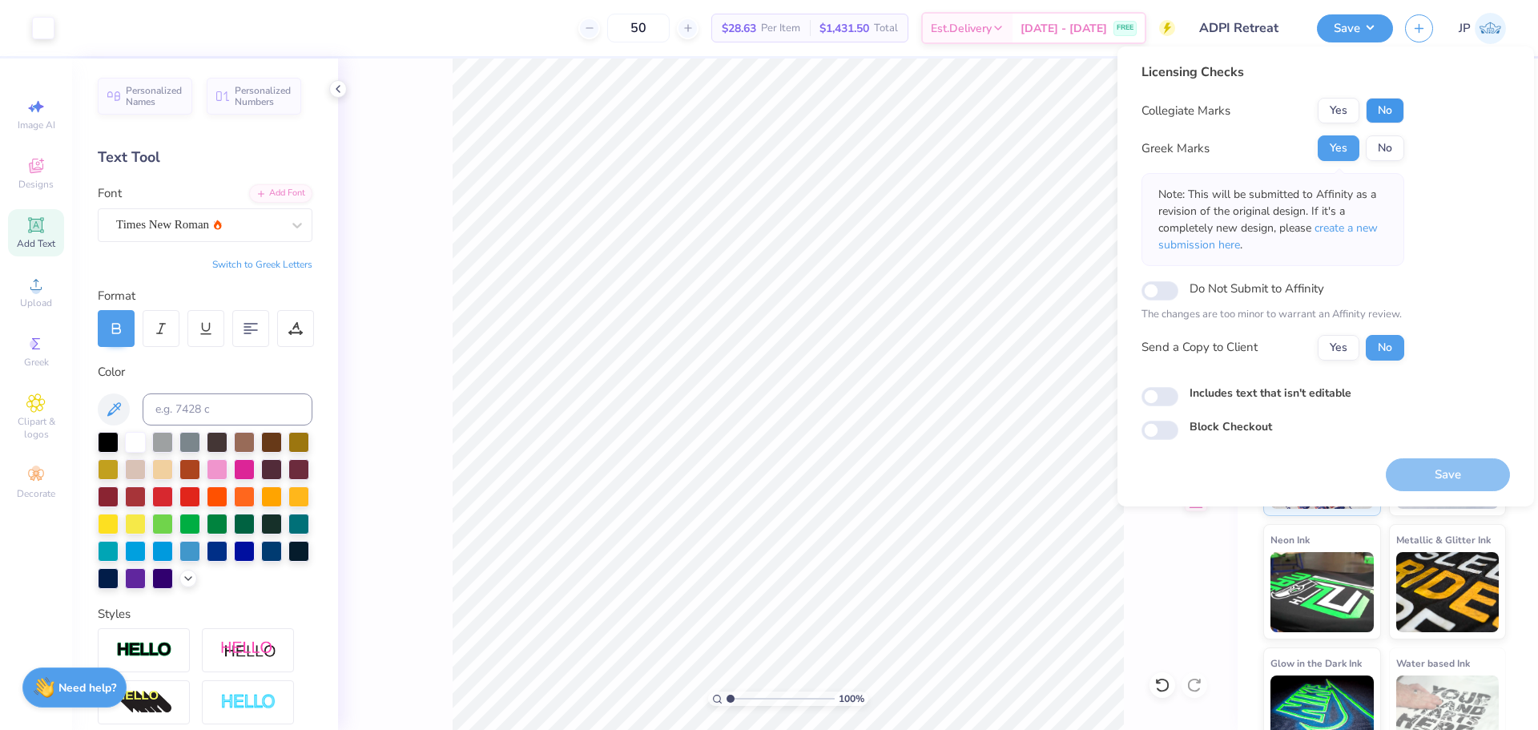
click at [1381, 109] on button "No" at bounding box center [1384, 111] width 38 height 26
click at [1461, 489] on button "Save" at bounding box center [1447, 474] width 124 height 33
